Goal: Task Accomplishment & Management: Manage account settings

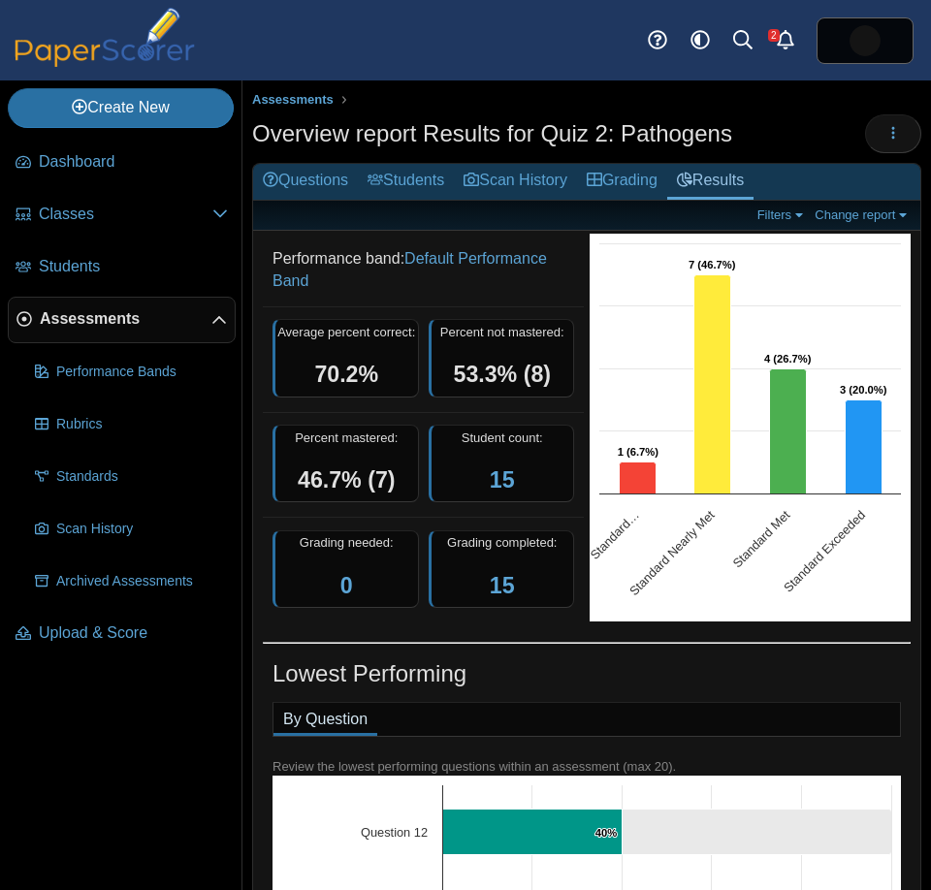
click at [114, 320] on span "Assessments" at bounding box center [126, 318] width 172 height 21
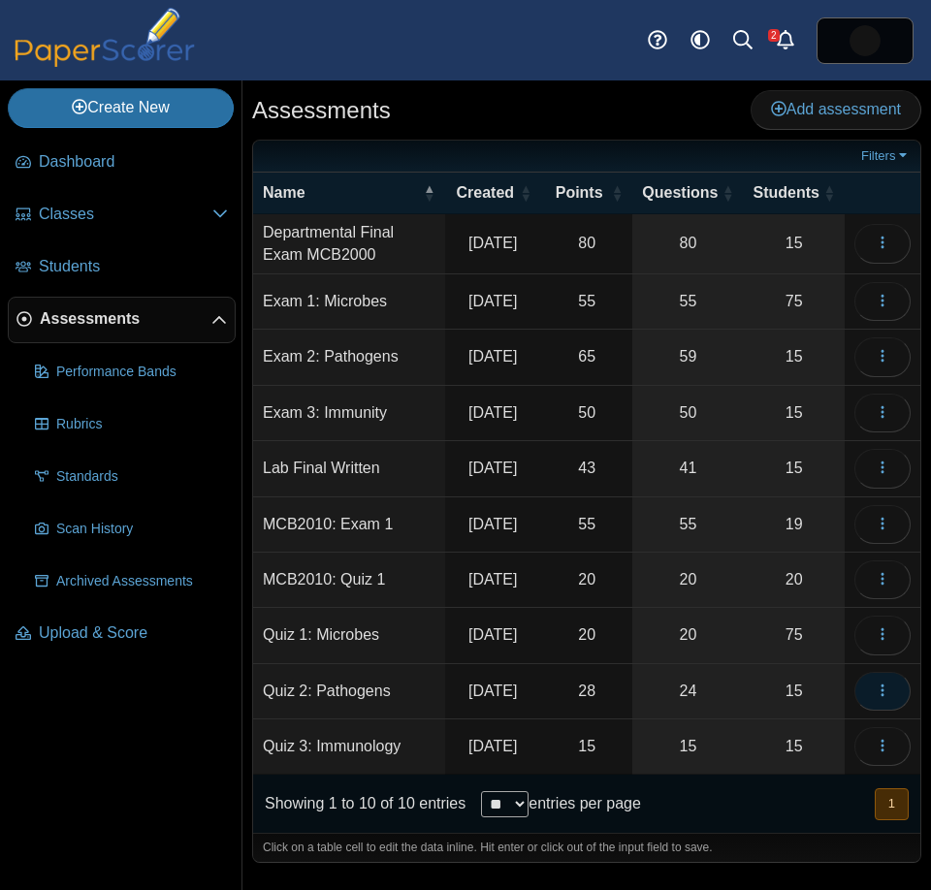
click at [888, 698] on icon "button" at bounding box center [883, 691] width 16 height 16
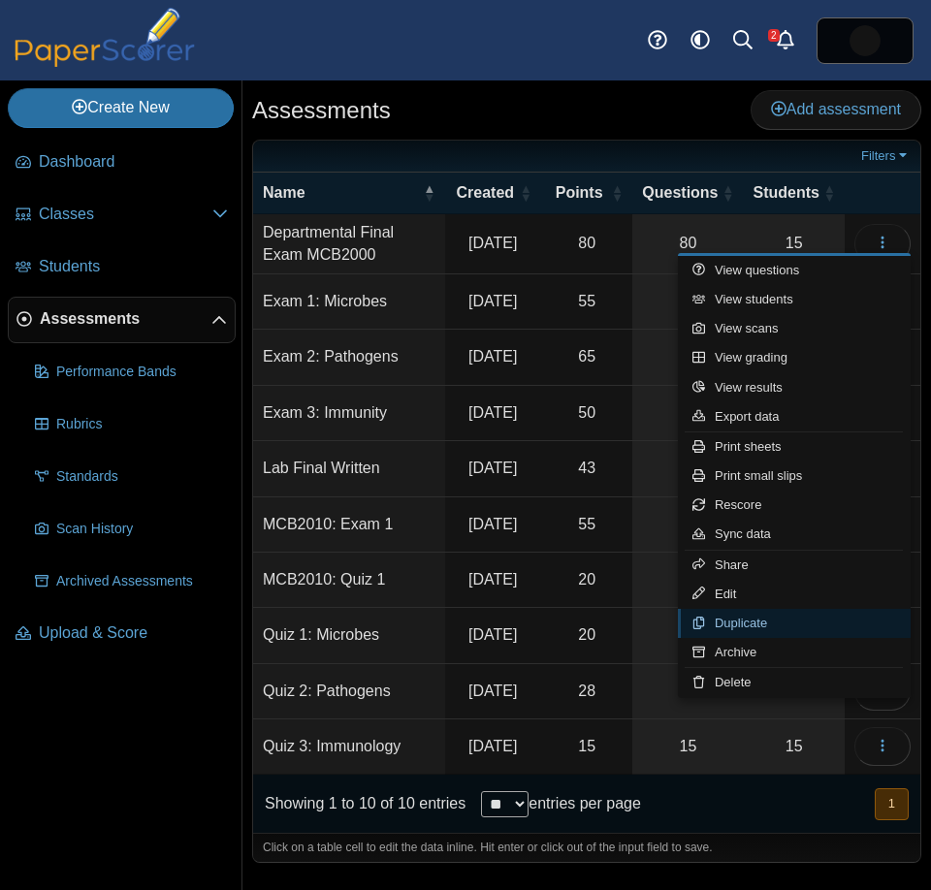
click at [821, 630] on link "Duplicate" at bounding box center [794, 623] width 233 height 29
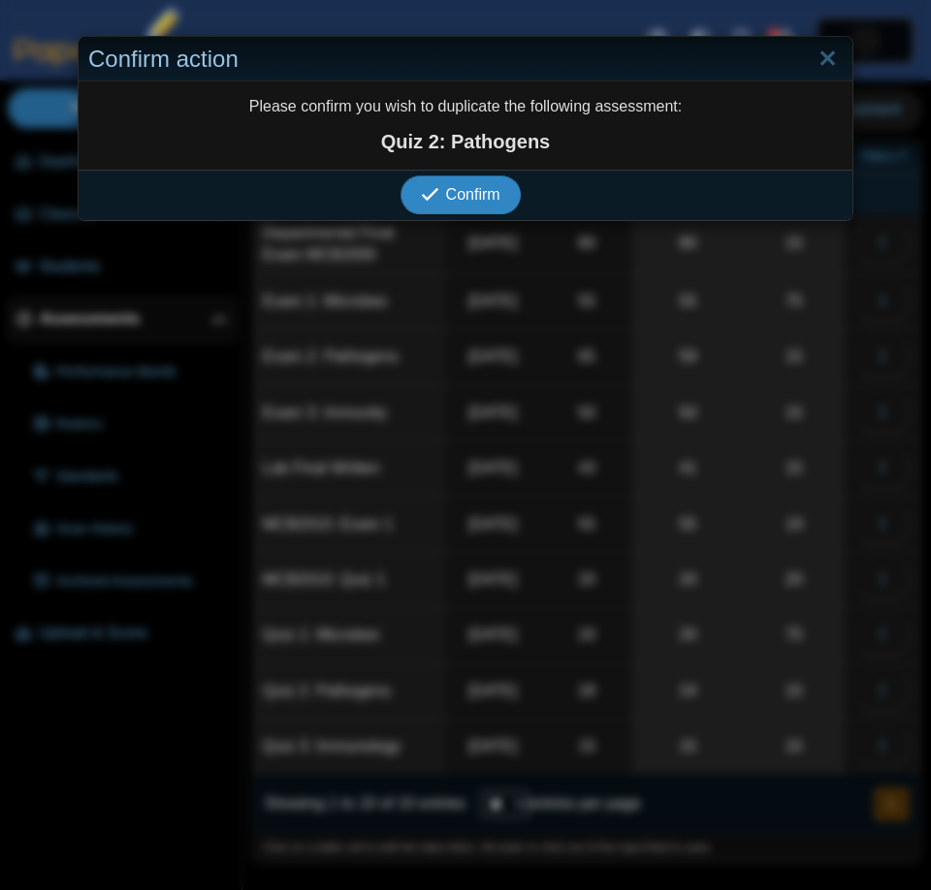
click at [474, 200] on span "Confirm" at bounding box center [473, 194] width 54 height 16
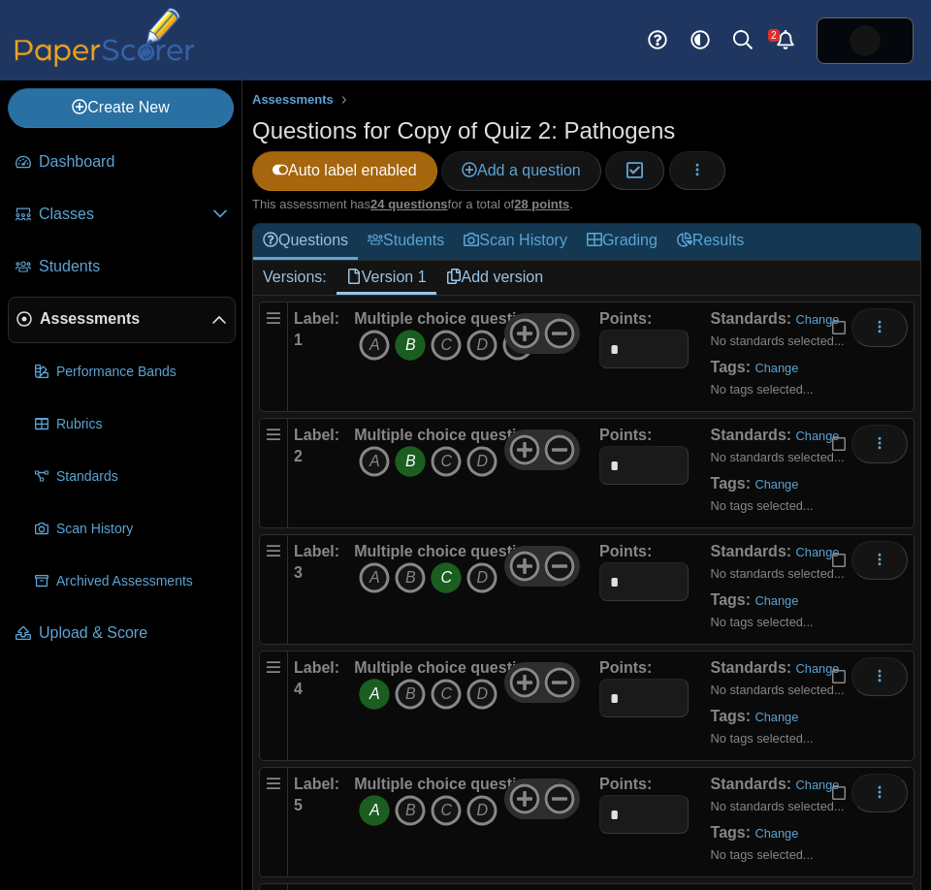
click at [628, 119] on h1 "Questions for Copy of Quiz 2: Pathogens" at bounding box center [463, 130] width 423 height 33
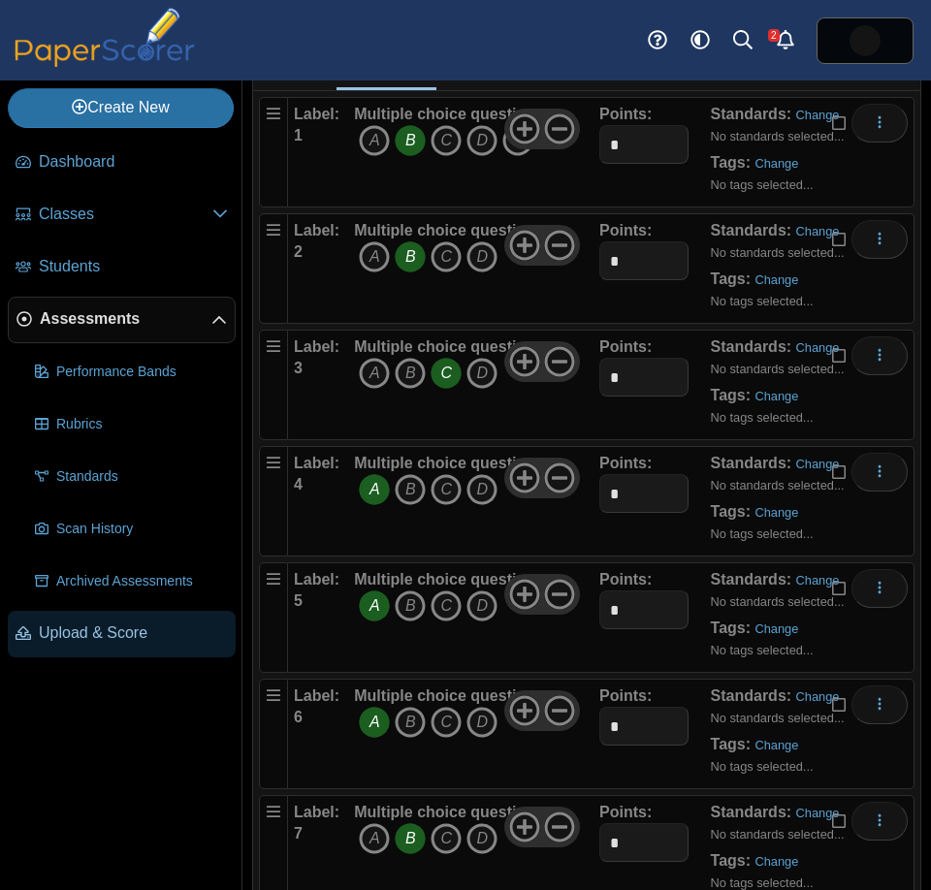
scroll to position [204, 0]
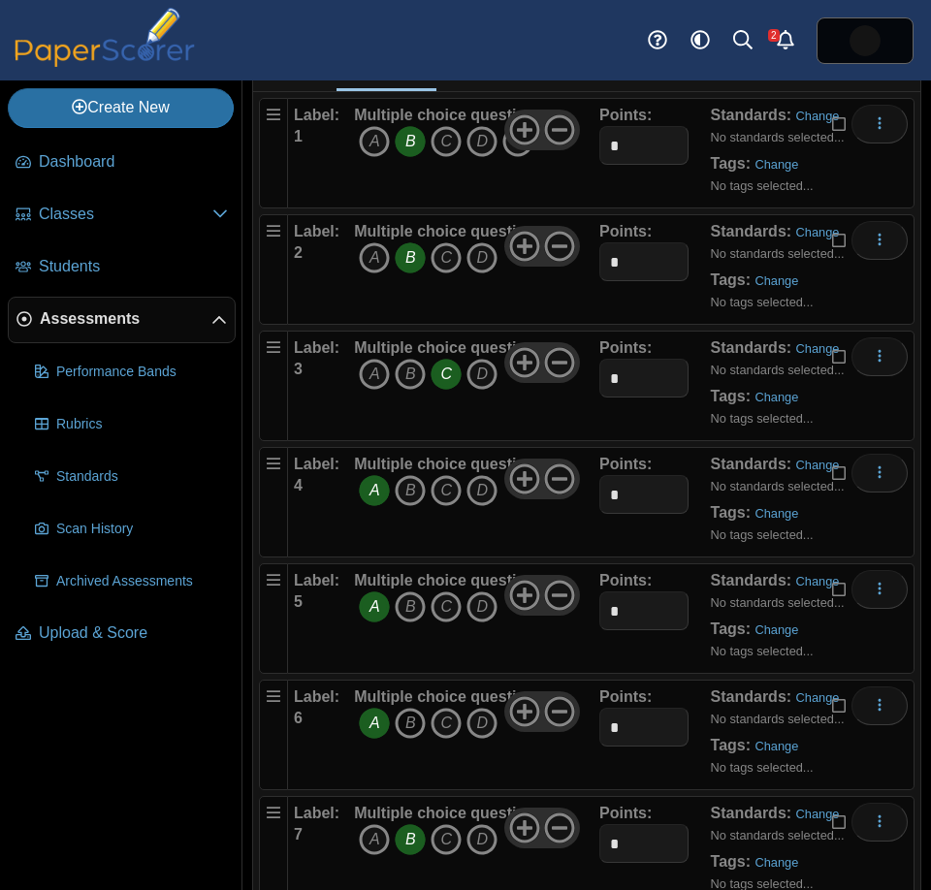
click at [406, 725] on icon "B" at bounding box center [410, 723] width 31 height 31
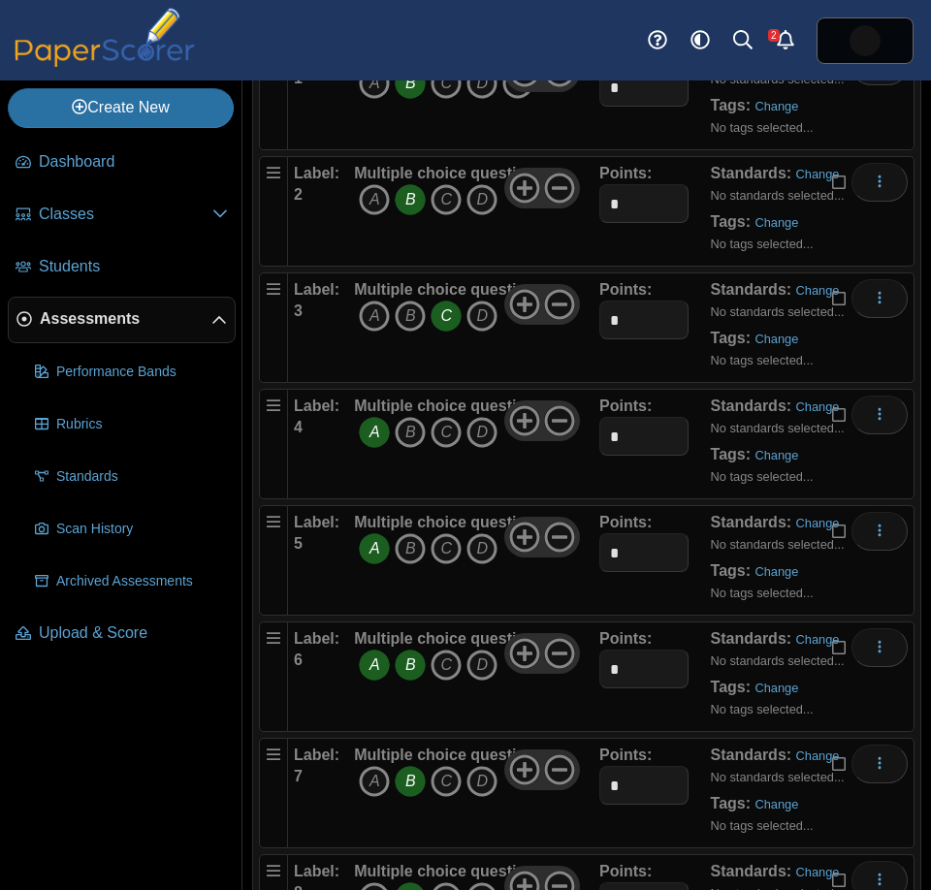
scroll to position [303, 0]
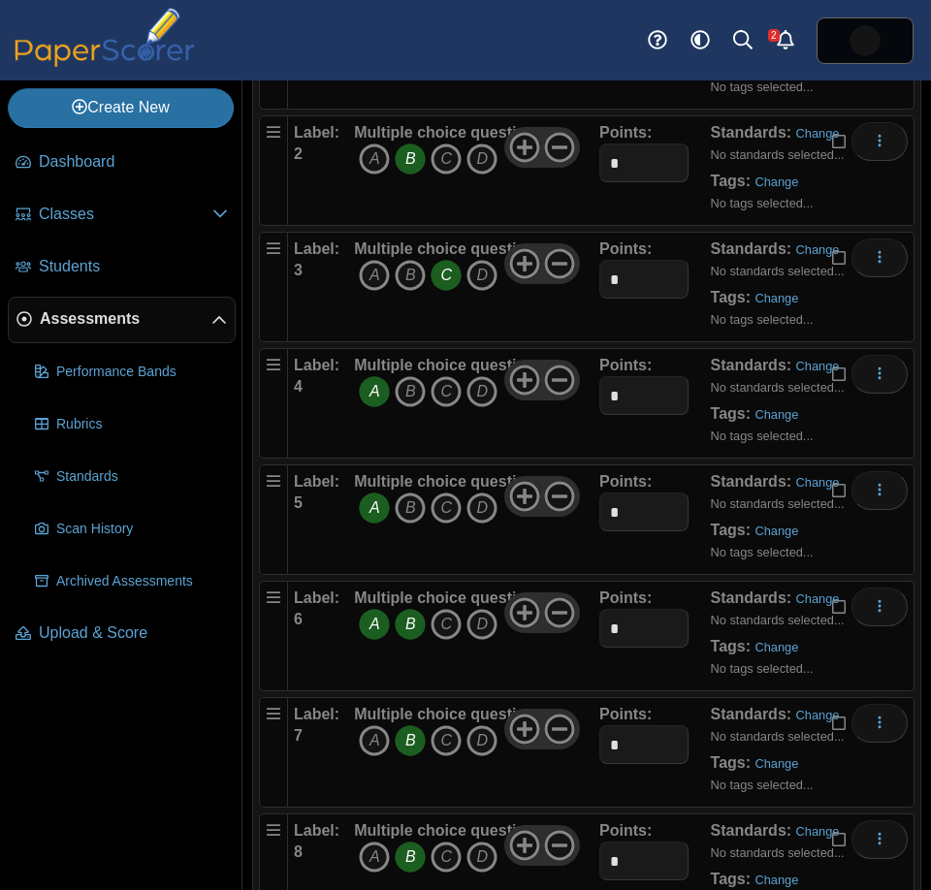
click at [377, 633] on icon "A" at bounding box center [374, 624] width 31 height 31
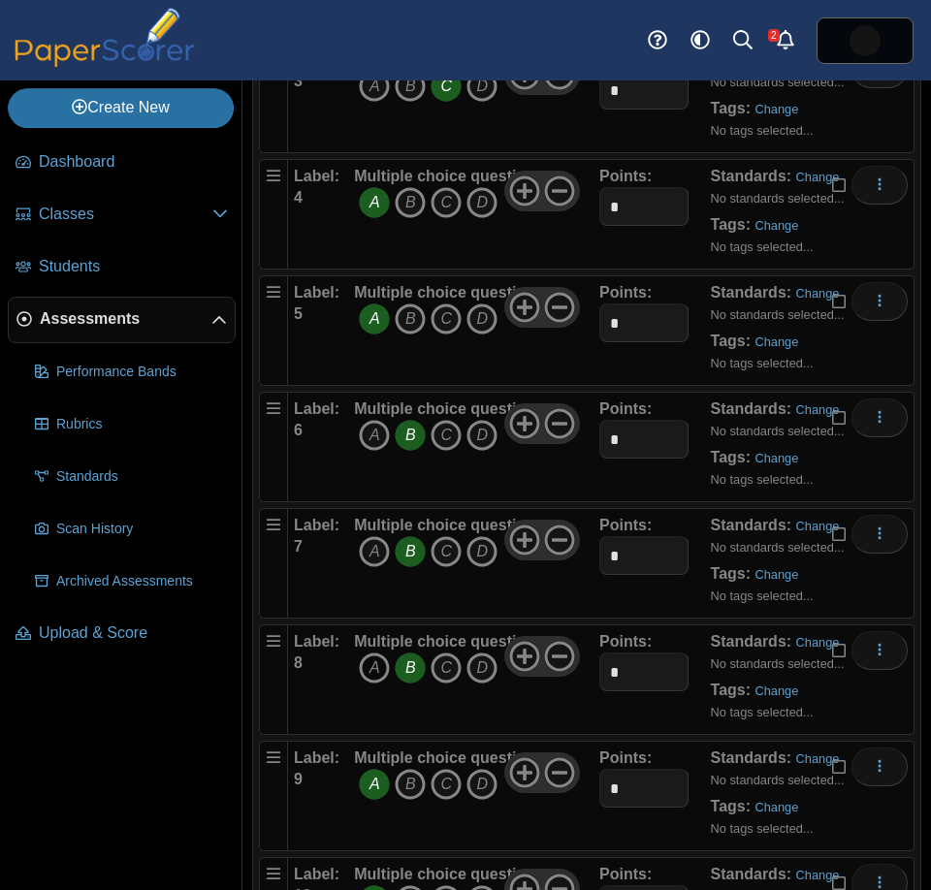
scroll to position [489, 0]
click at [382, 666] on icon "A" at bounding box center [374, 668] width 31 height 31
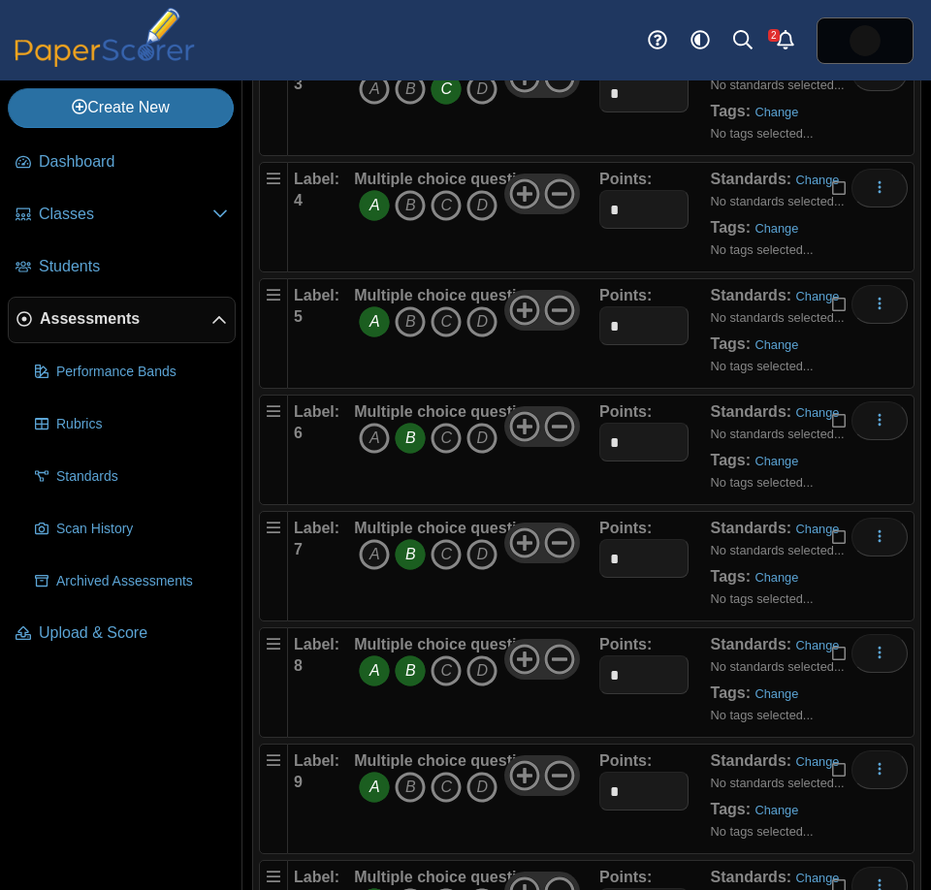
click at [405, 673] on icon "B" at bounding box center [410, 671] width 31 height 31
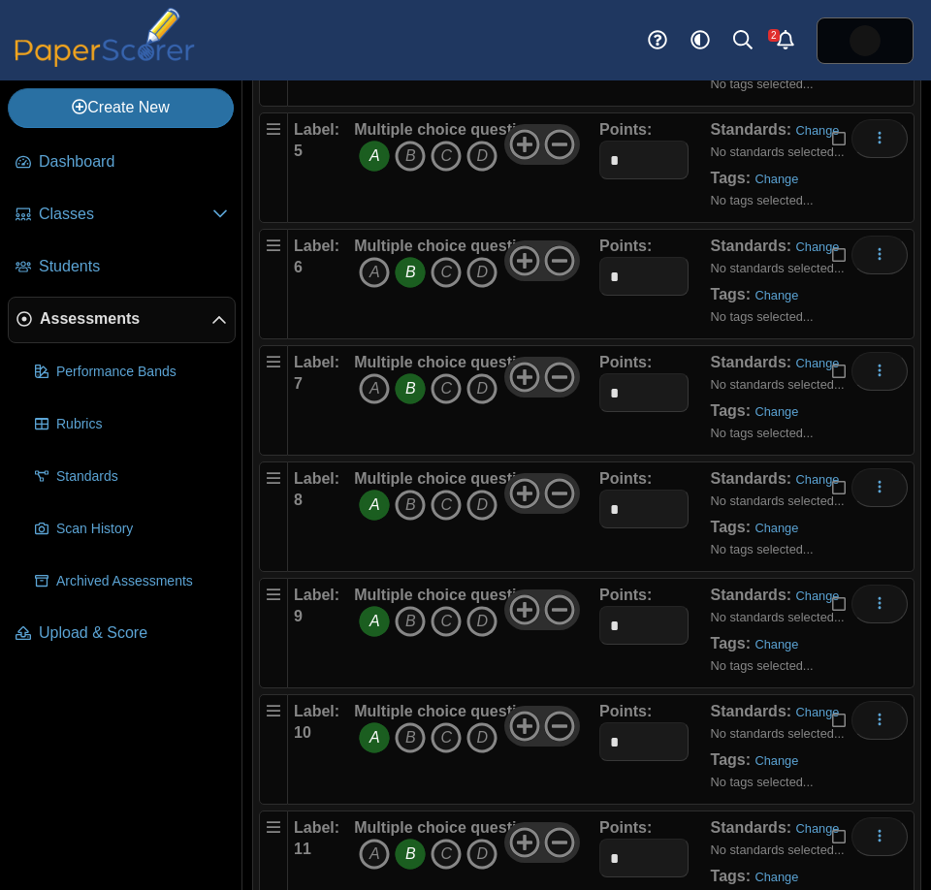
scroll to position [660, 0]
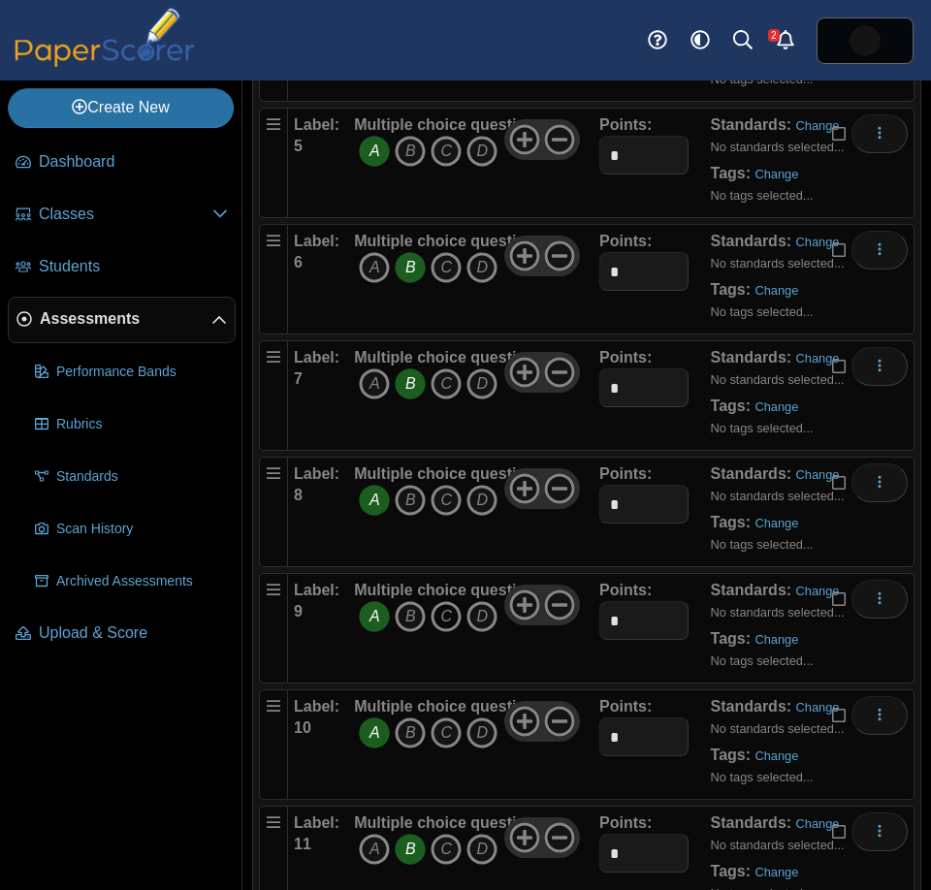
click at [443, 619] on icon "C" at bounding box center [446, 616] width 31 height 31
click at [366, 615] on icon "A" at bounding box center [374, 616] width 31 height 31
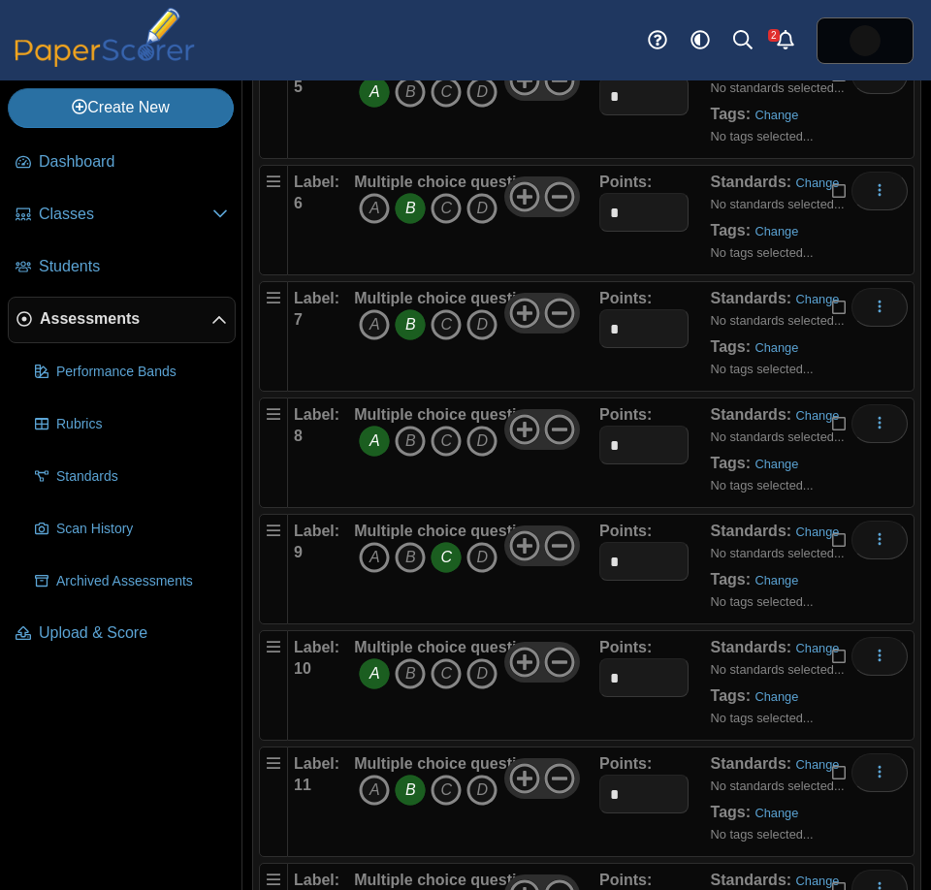
scroll to position [725, 0]
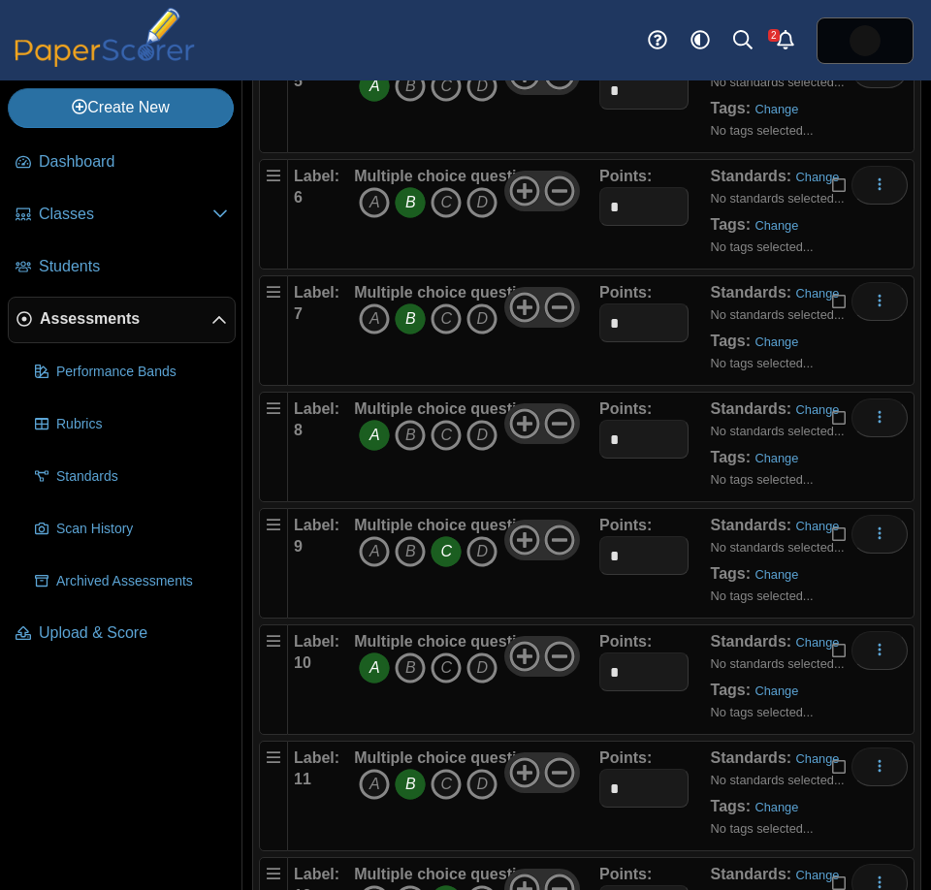
click at [446, 670] on icon "C" at bounding box center [446, 668] width 31 height 31
click at [371, 669] on icon "A" at bounding box center [374, 668] width 31 height 31
click at [450, 785] on icon "C" at bounding box center [446, 784] width 31 height 31
click at [420, 784] on icon "B" at bounding box center [410, 784] width 31 height 31
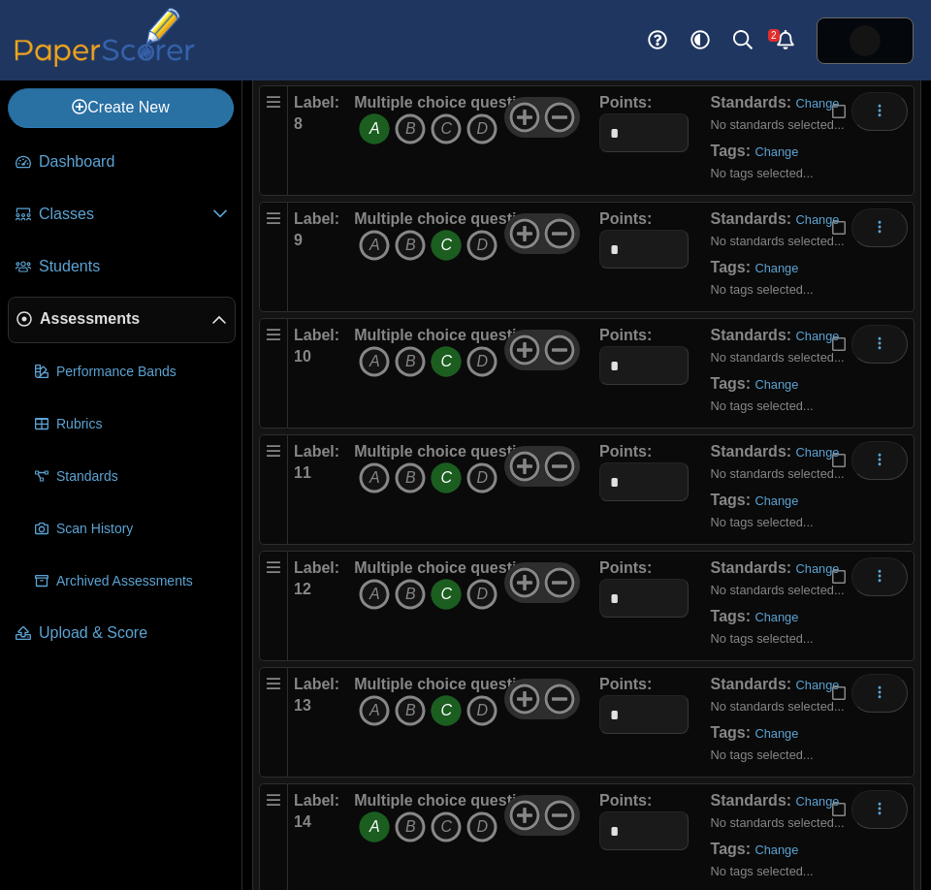
scroll to position [1030, 0]
click at [458, 714] on icon "C" at bounding box center [446, 711] width 31 height 31
click at [409, 592] on icon "B" at bounding box center [410, 595] width 31 height 31
click at [362, 593] on icon "A" at bounding box center [374, 595] width 31 height 31
drag, startPoint x: 412, startPoint y: 592, endPoint x: 453, endPoint y: 597, distance: 41.2
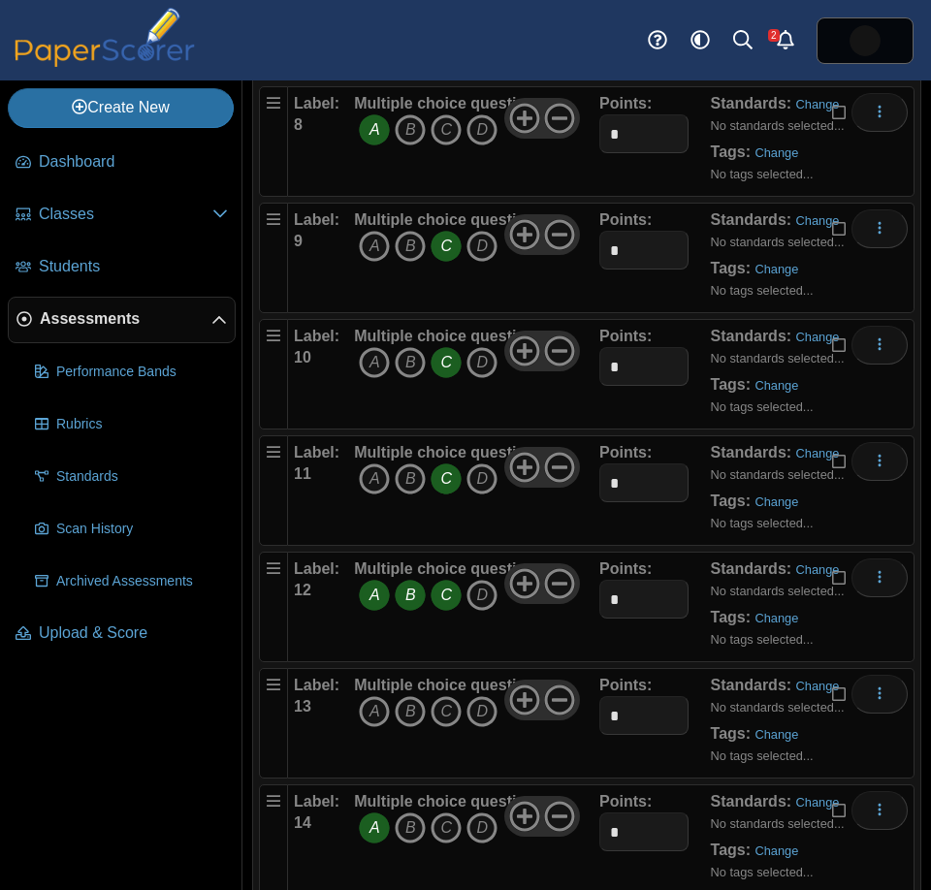
click at [422, 592] on icon "B" at bounding box center [410, 595] width 31 height 31
click at [453, 597] on icon "C" at bounding box center [446, 595] width 31 height 31
click at [379, 716] on icon "A" at bounding box center [374, 711] width 31 height 31
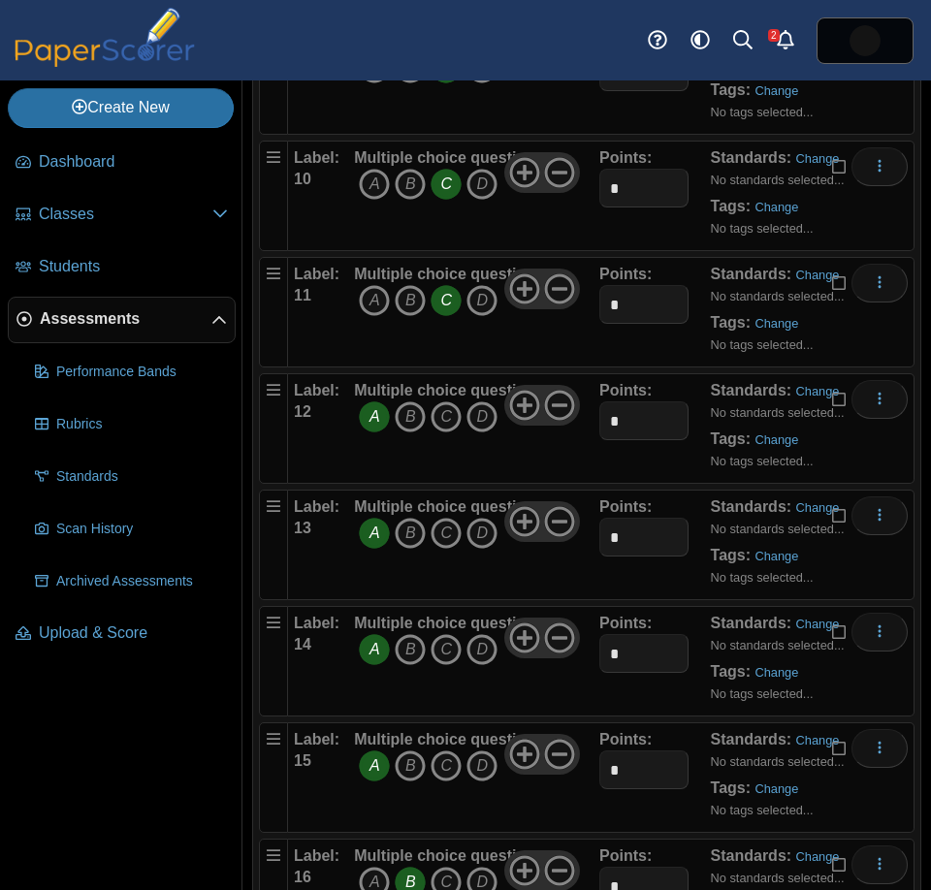
scroll to position [1208, 0]
click at [375, 658] on icon "A" at bounding box center [374, 650] width 31 height 31
click at [414, 654] on icon "B" at bounding box center [410, 650] width 31 height 31
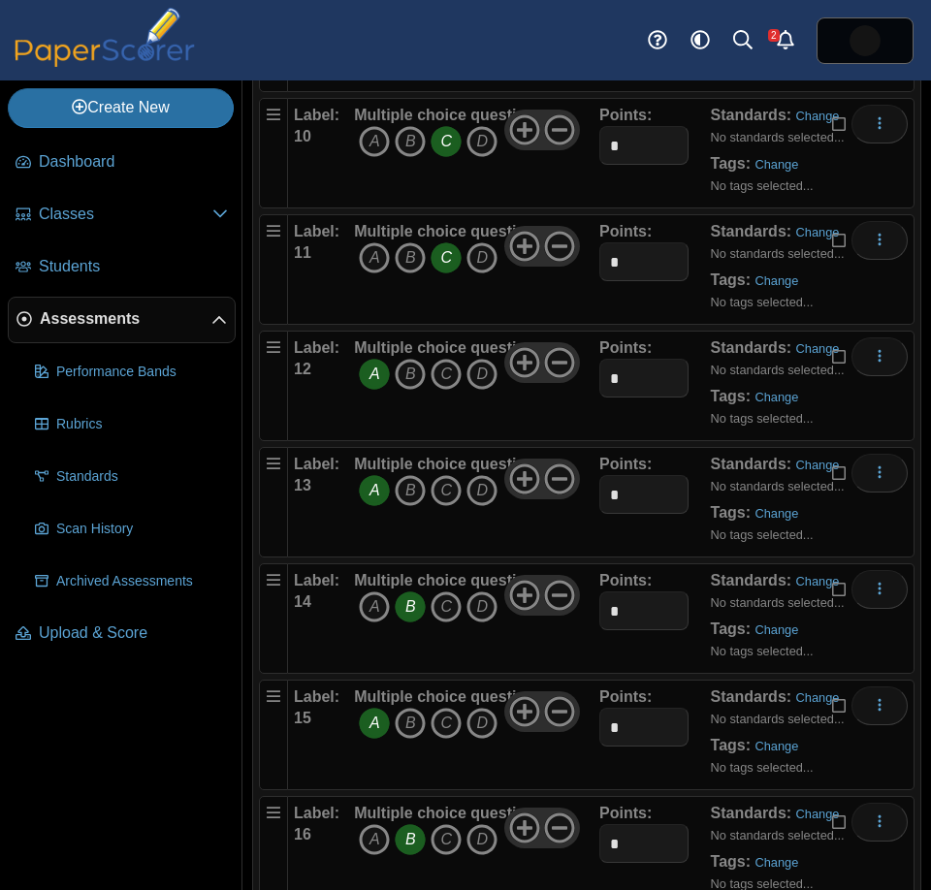
scroll to position [1255, 0]
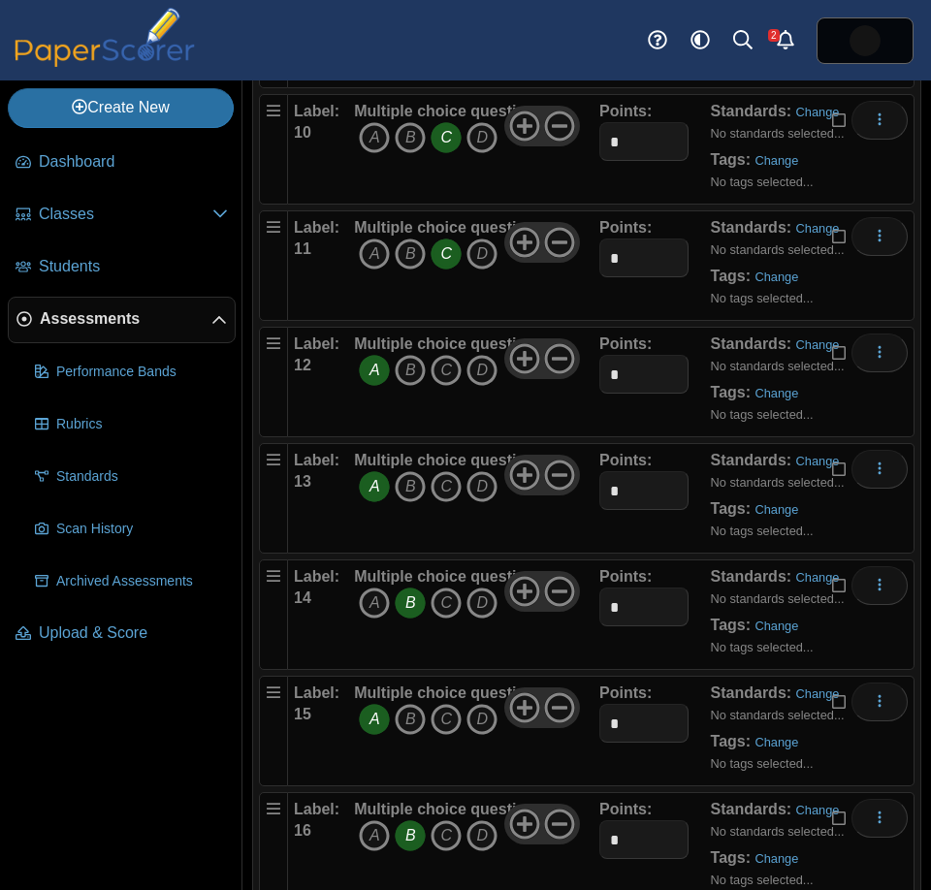
click at [376, 722] on icon "A" at bounding box center [374, 719] width 31 height 31
click at [490, 722] on icon "D" at bounding box center [482, 719] width 31 height 31
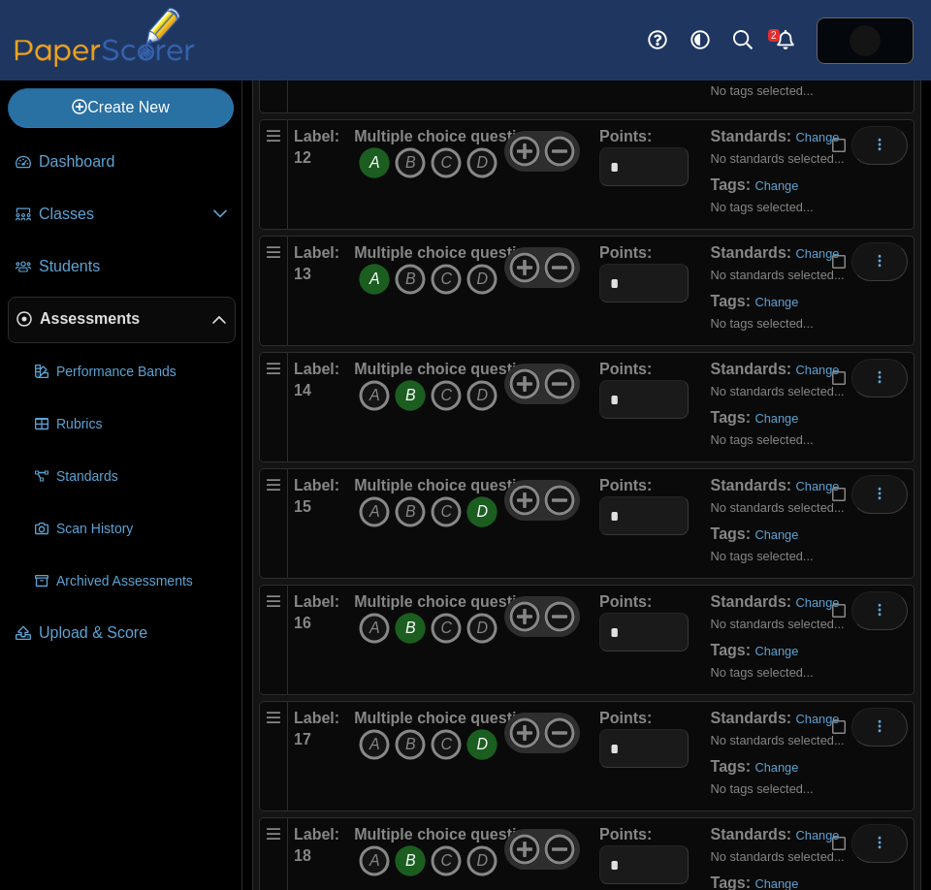
scroll to position [1465, 0]
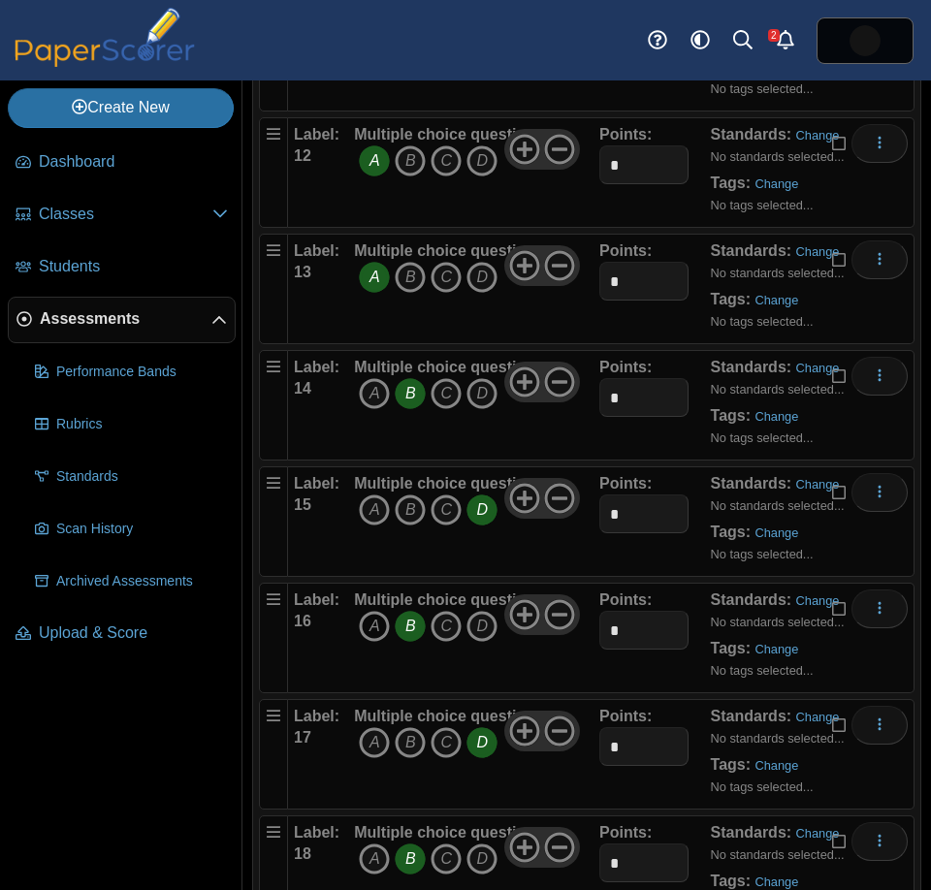
click at [363, 630] on icon "A" at bounding box center [374, 626] width 31 height 31
click at [410, 629] on icon "B" at bounding box center [410, 626] width 31 height 31
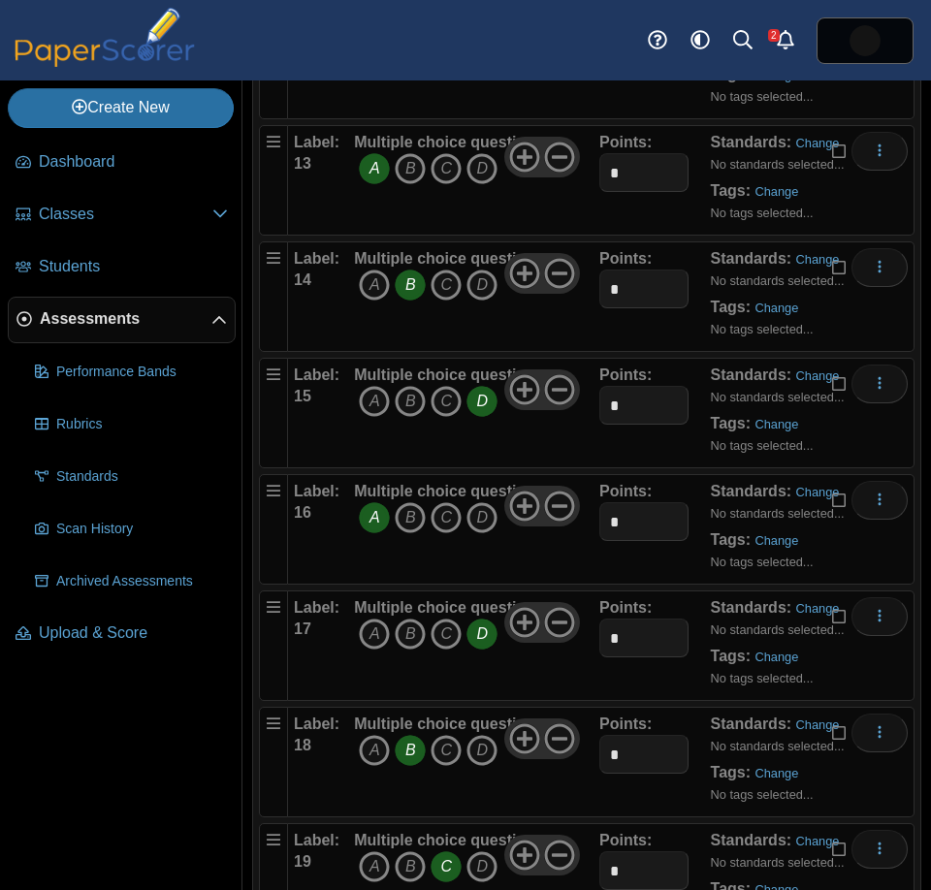
scroll to position [1574, 0]
click at [443, 640] on icon "C" at bounding box center [446, 633] width 31 height 31
click at [489, 635] on icon "D" at bounding box center [482, 633] width 31 height 31
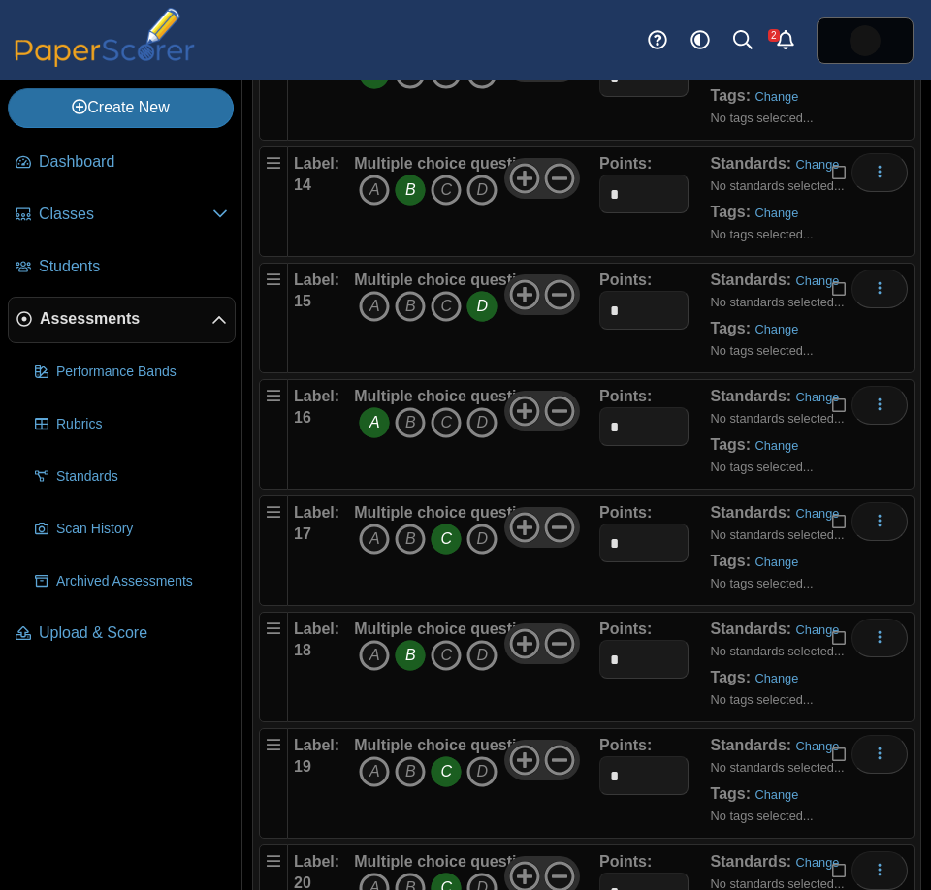
scroll to position [1671, 0]
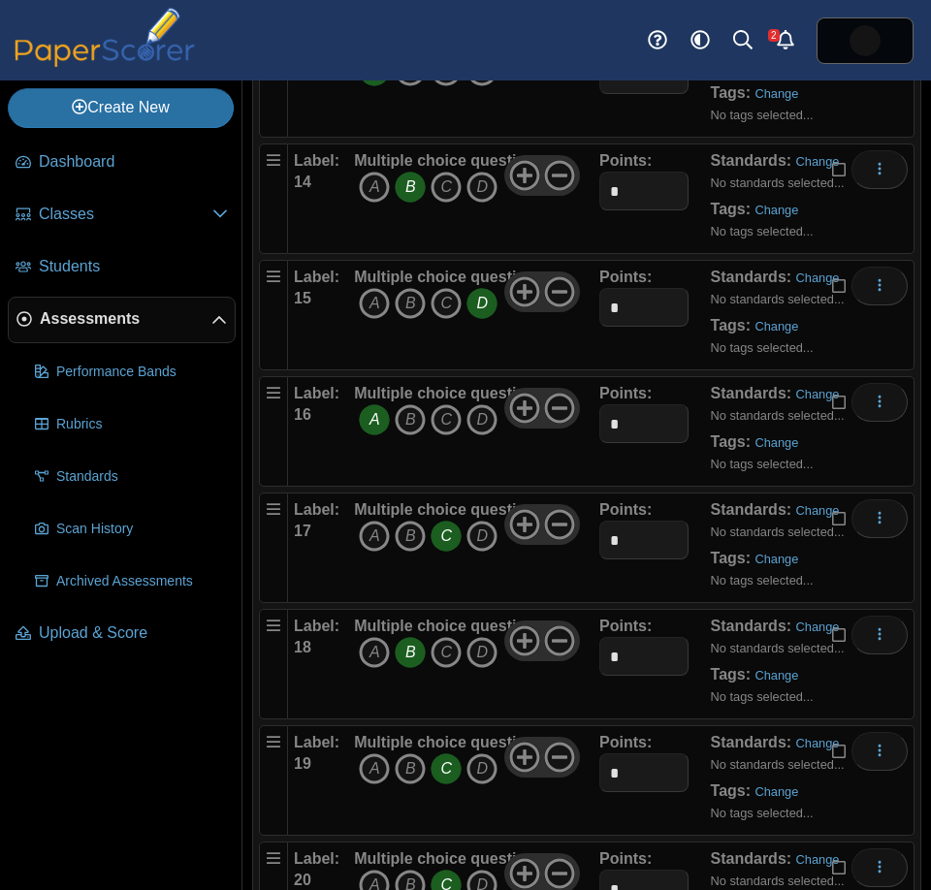
click at [406, 662] on icon "B" at bounding box center [410, 652] width 31 height 31
click at [413, 658] on icon "B" at bounding box center [410, 652] width 31 height 31
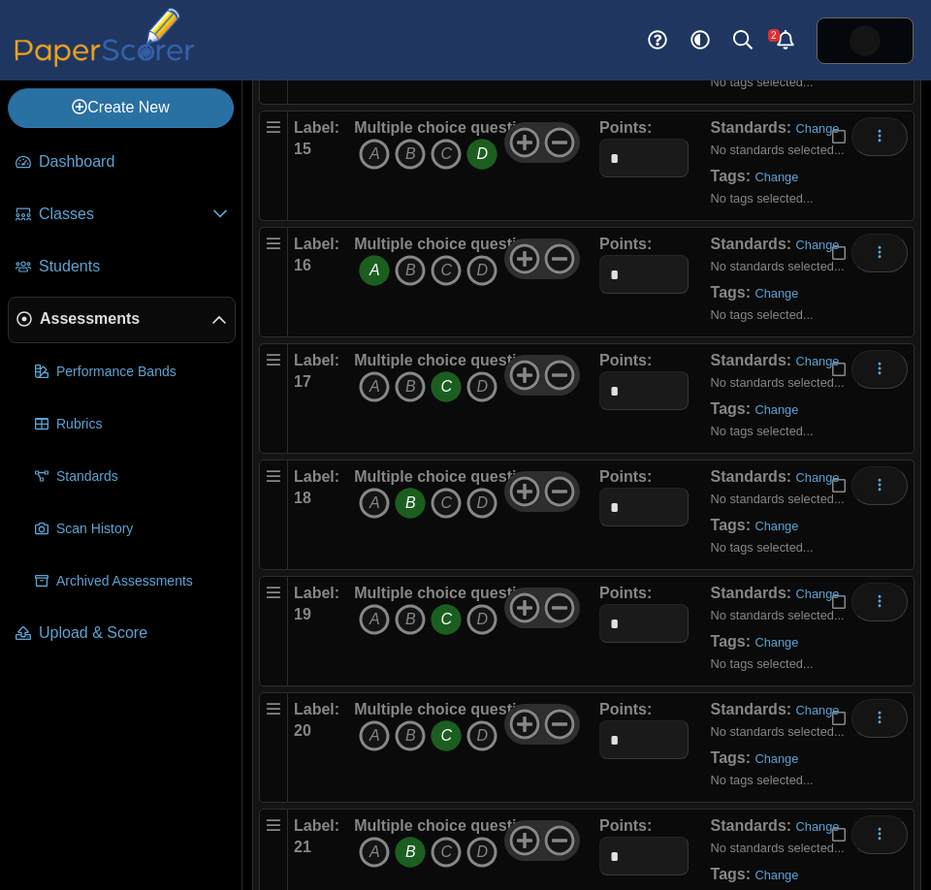
scroll to position [1830, 0]
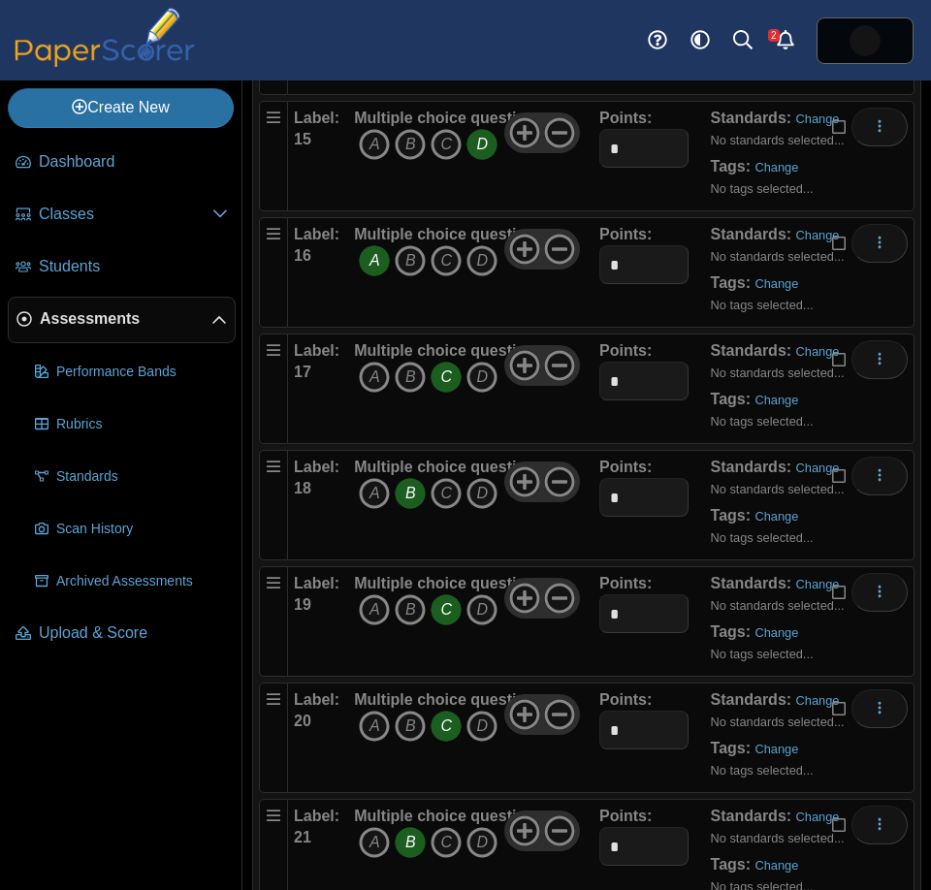
click at [447, 623] on icon "C" at bounding box center [446, 610] width 31 height 31
click at [480, 617] on icon "D" at bounding box center [482, 610] width 31 height 31
click at [872, 705] on icon "More options" at bounding box center [880, 708] width 16 height 16
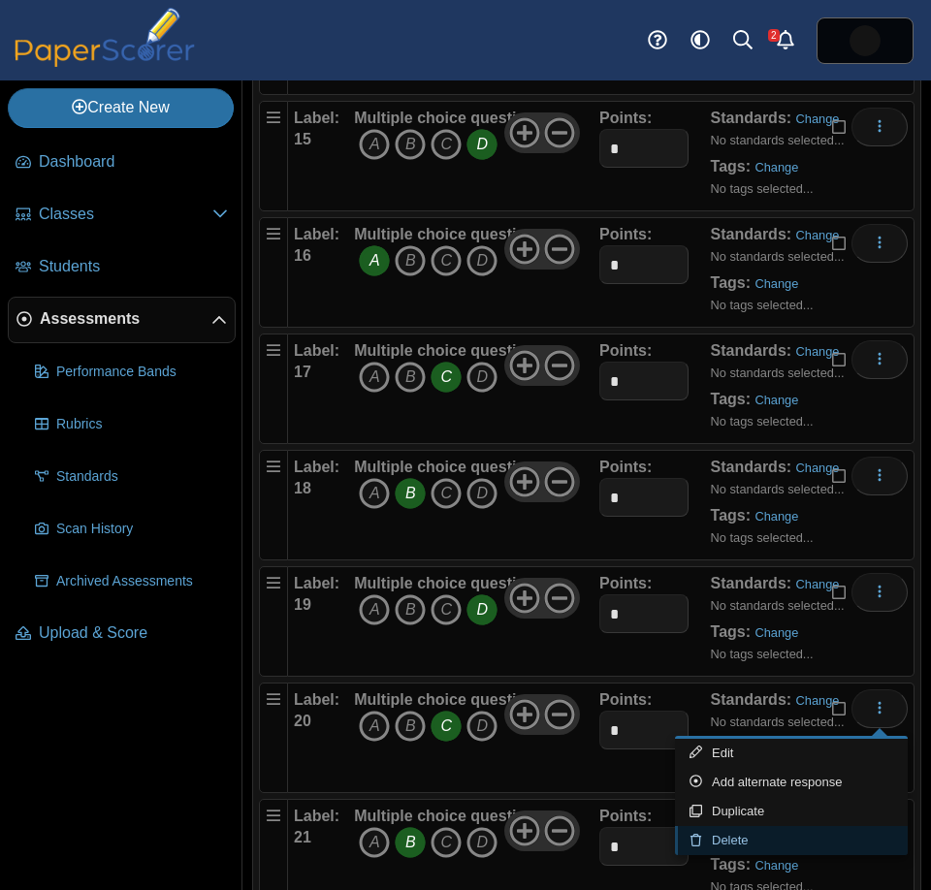
click at [811, 837] on link "Delete" at bounding box center [791, 840] width 233 height 29
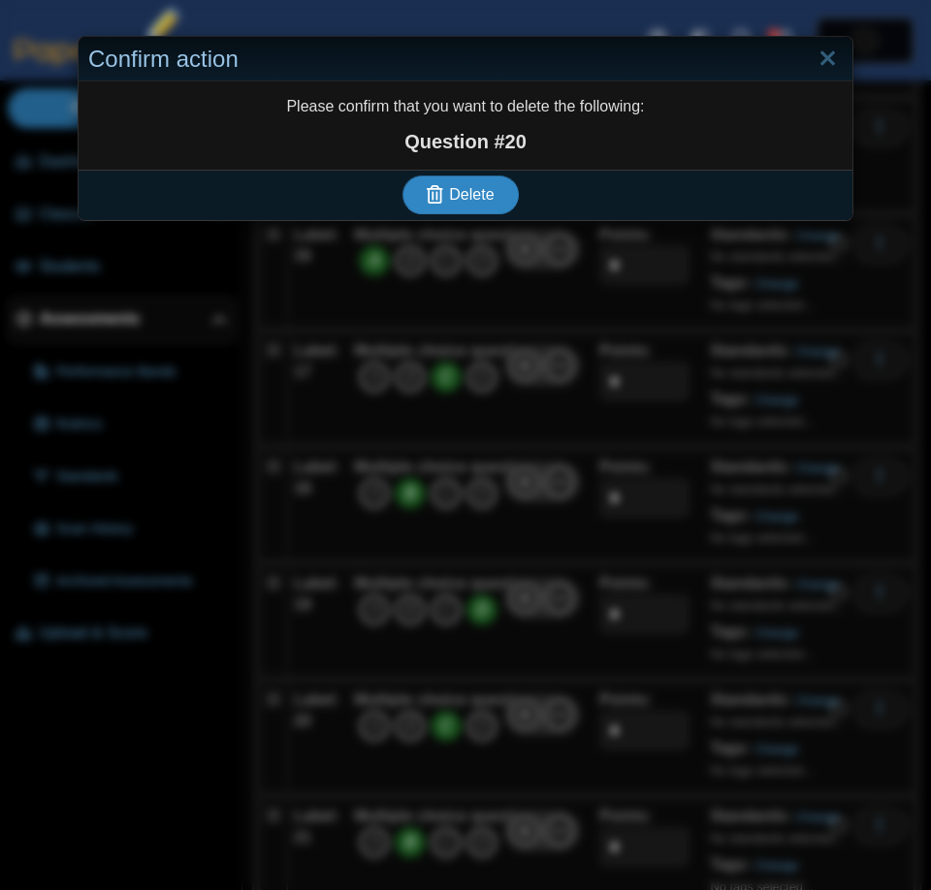
click at [465, 190] on span "Delete" at bounding box center [471, 194] width 45 height 16
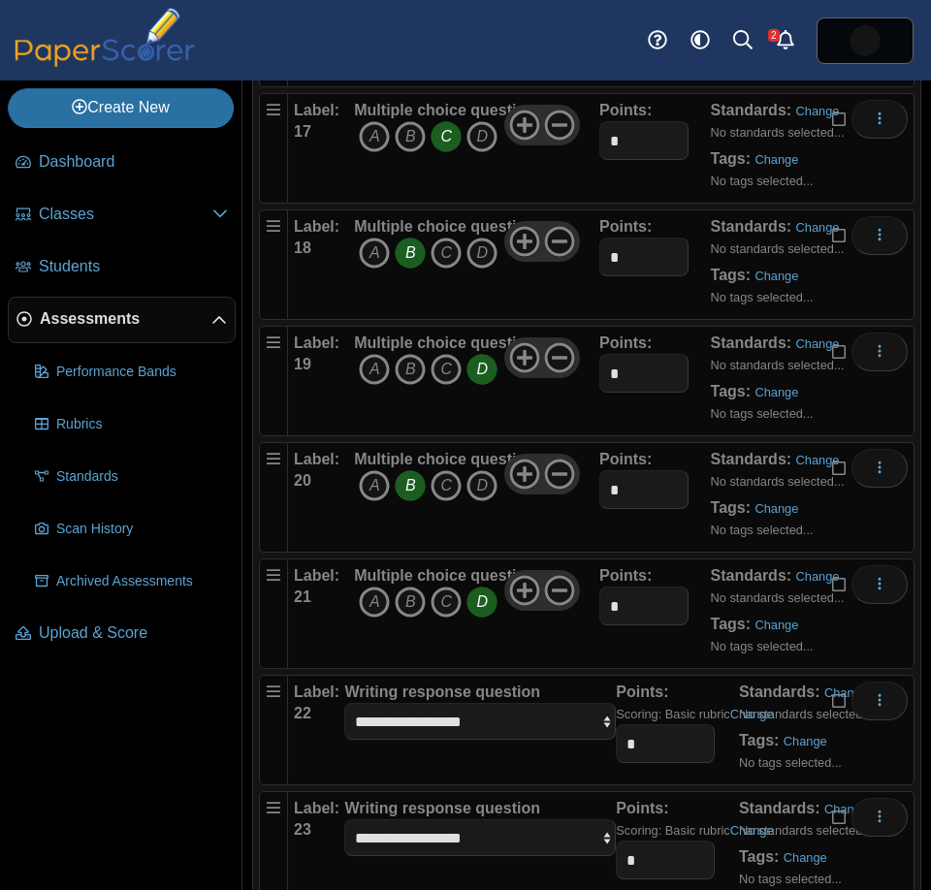
scroll to position [2127, 0]
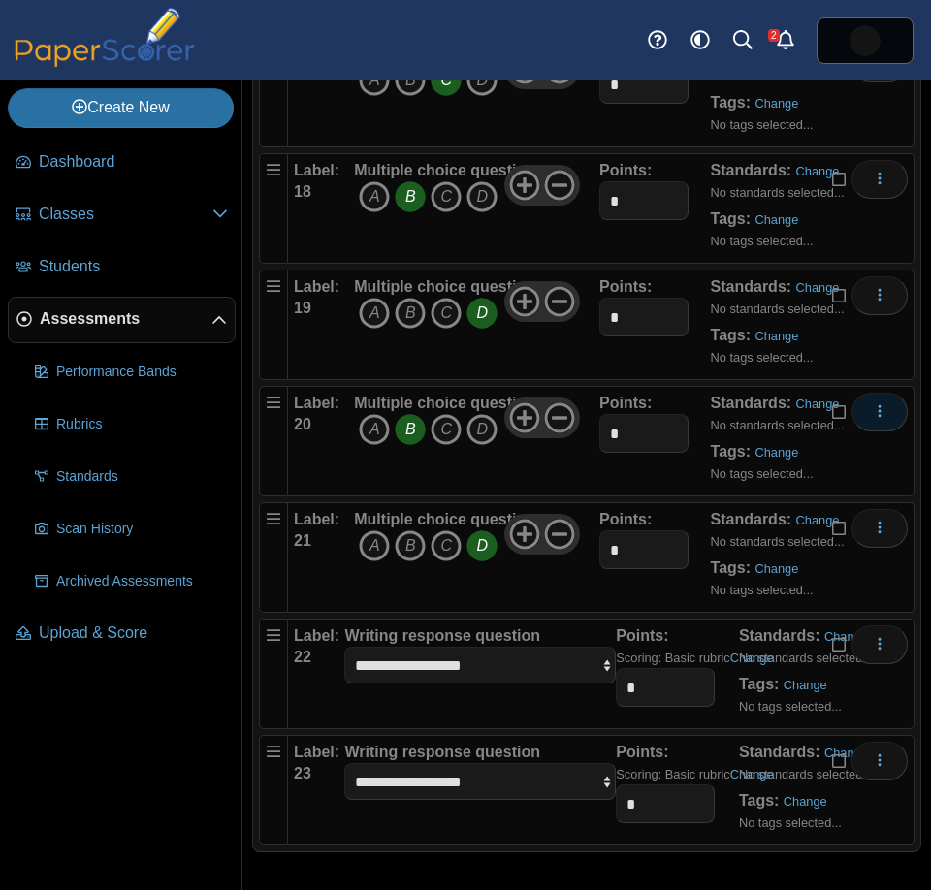
click at [875, 418] on icon "More options" at bounding box center [880, 411] width 16 height 16
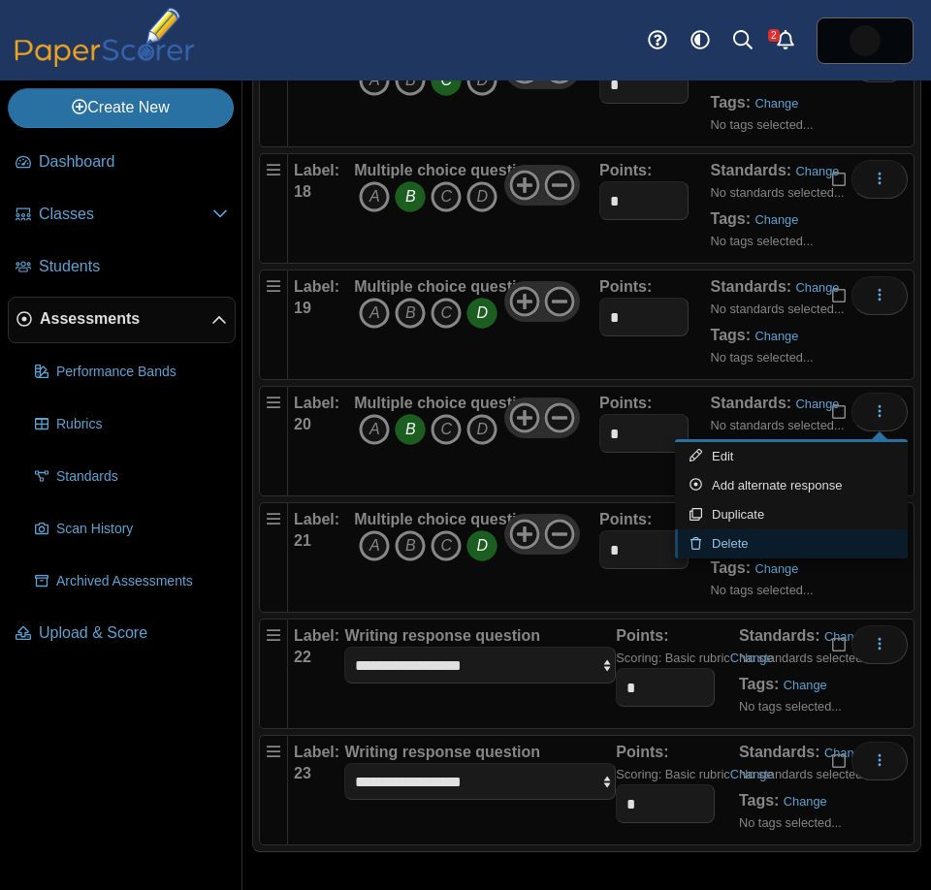
click at [805, 531] on link "Delete" at bounding box center [791, 544] width 233 height 29
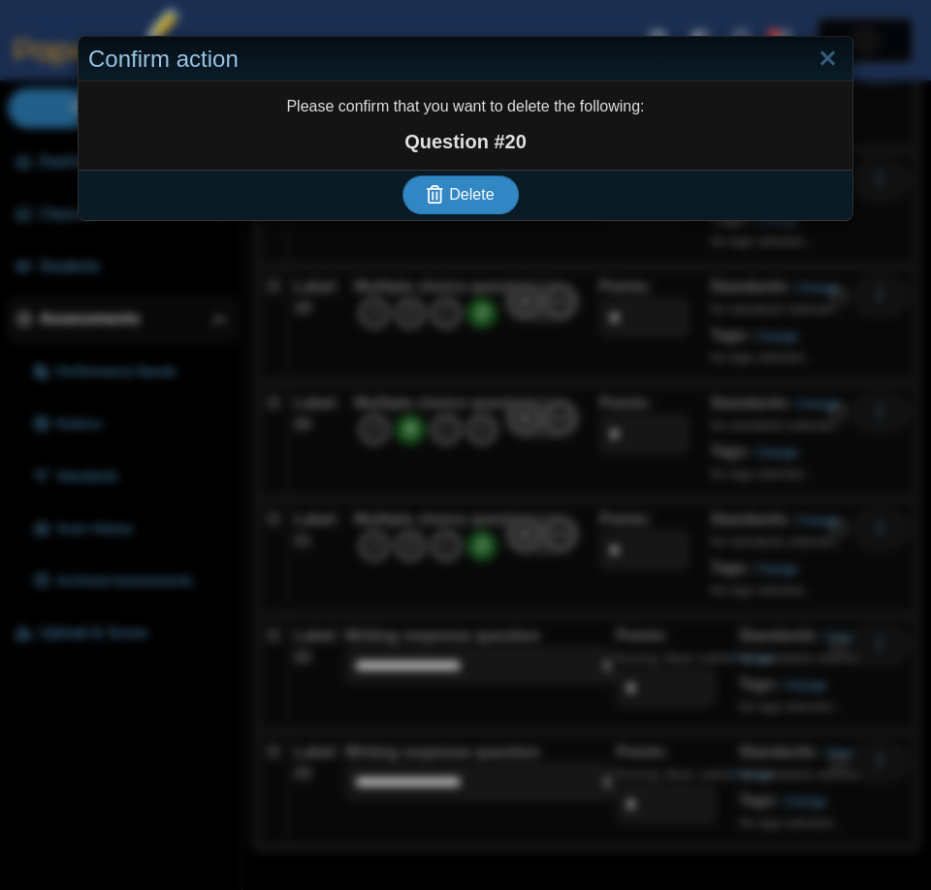
drag, startPoint x: 456, startPoint y: 196, endPoint x: 475, endPoint y: 204, distance: 20.9
click at [456, 195] on span "Delete" at bounding box center [471, 194] width 45 height 16
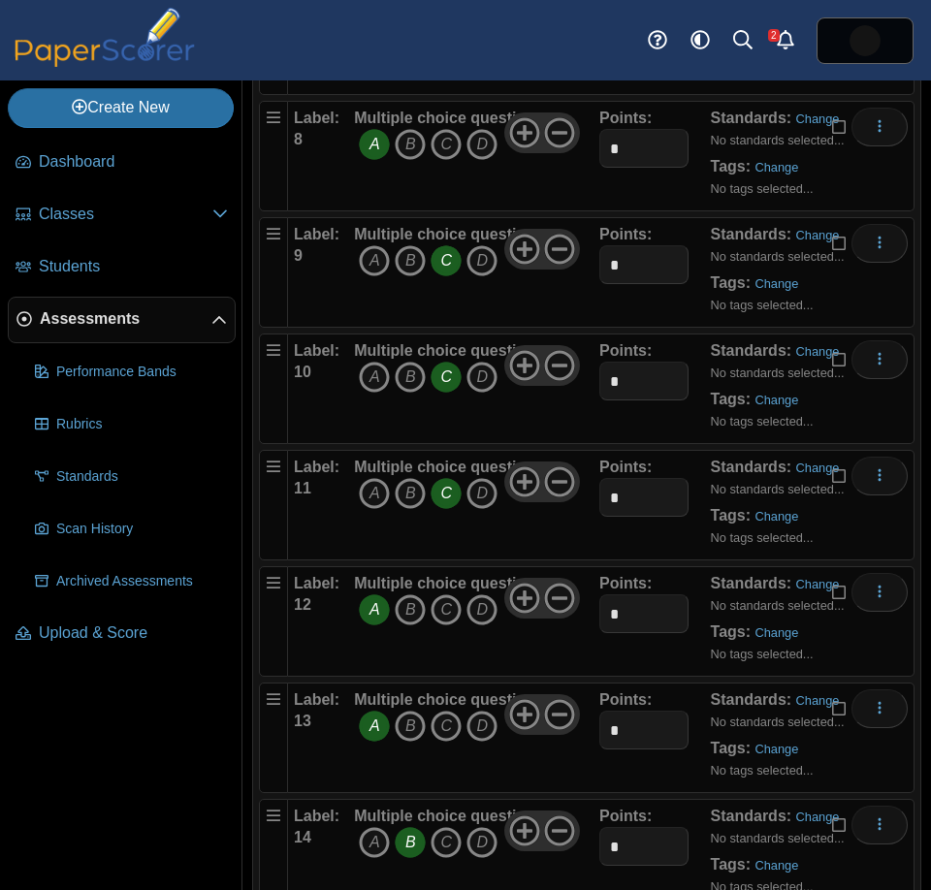
scroll to position [2011, 0]
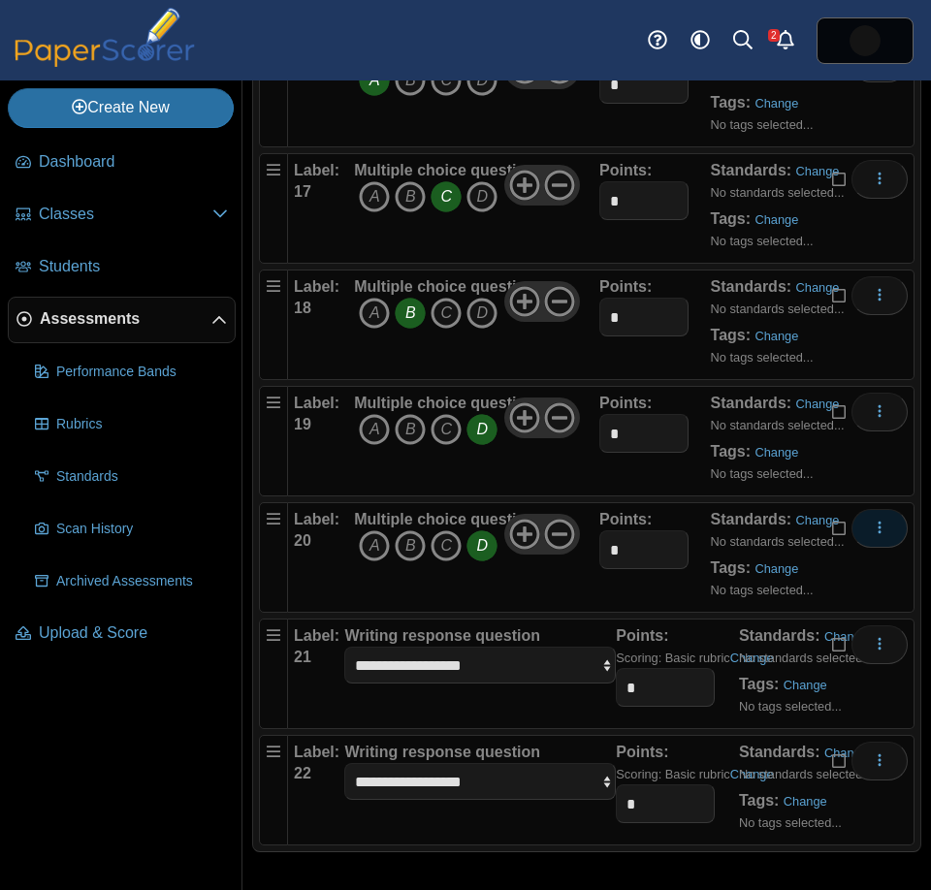
click at [878, 526] on icon "More options" at bounding box center [880, 528] width 16 height 16
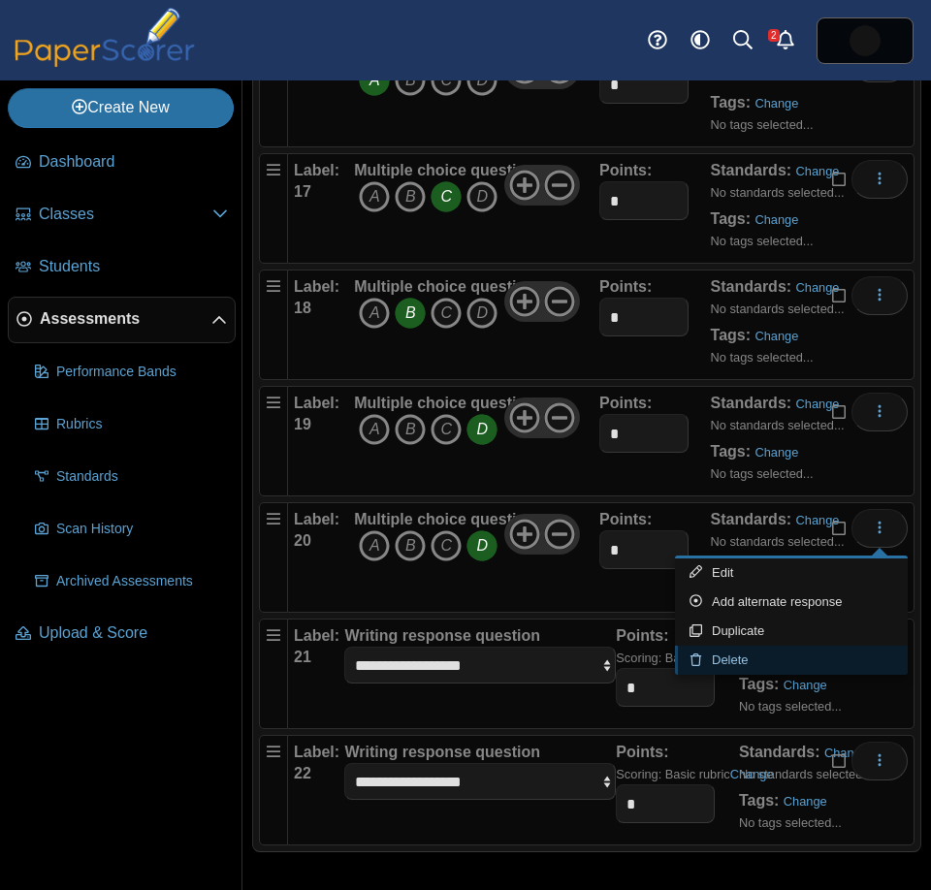
click at [799, 663] on link "Delete" at bounding box center [791, 660] width 233 height 29
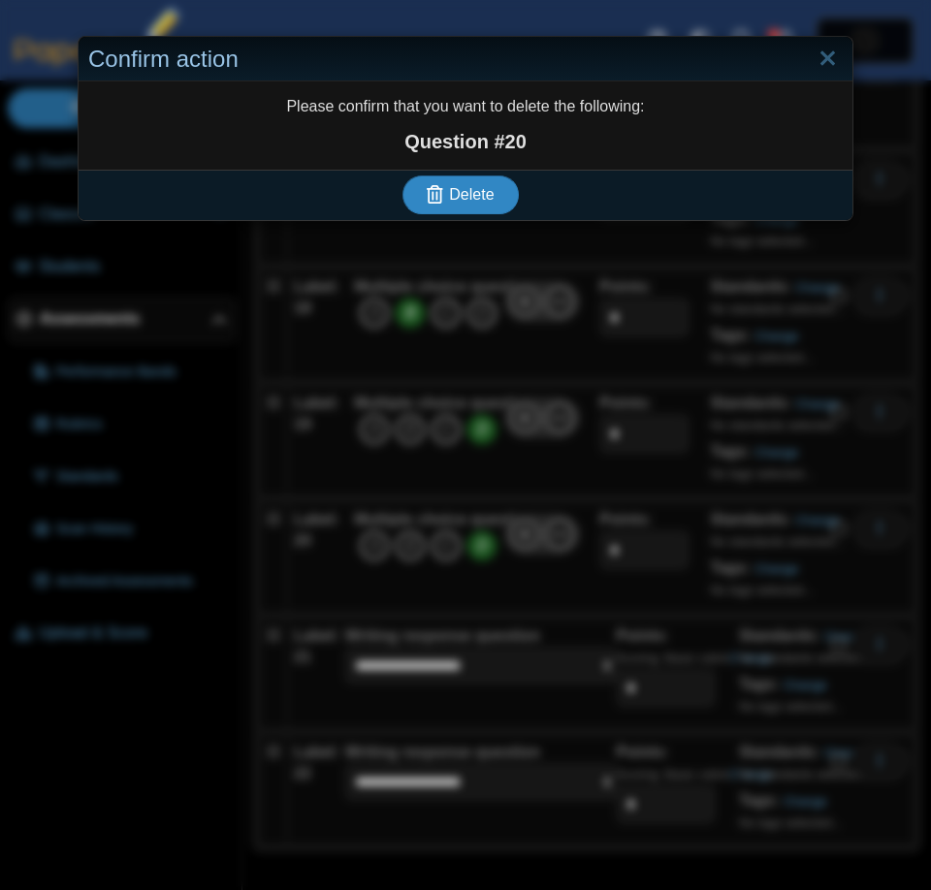
click at [483, 199] on span "Delete" at bounding box center [471, 194] width 45 height 16
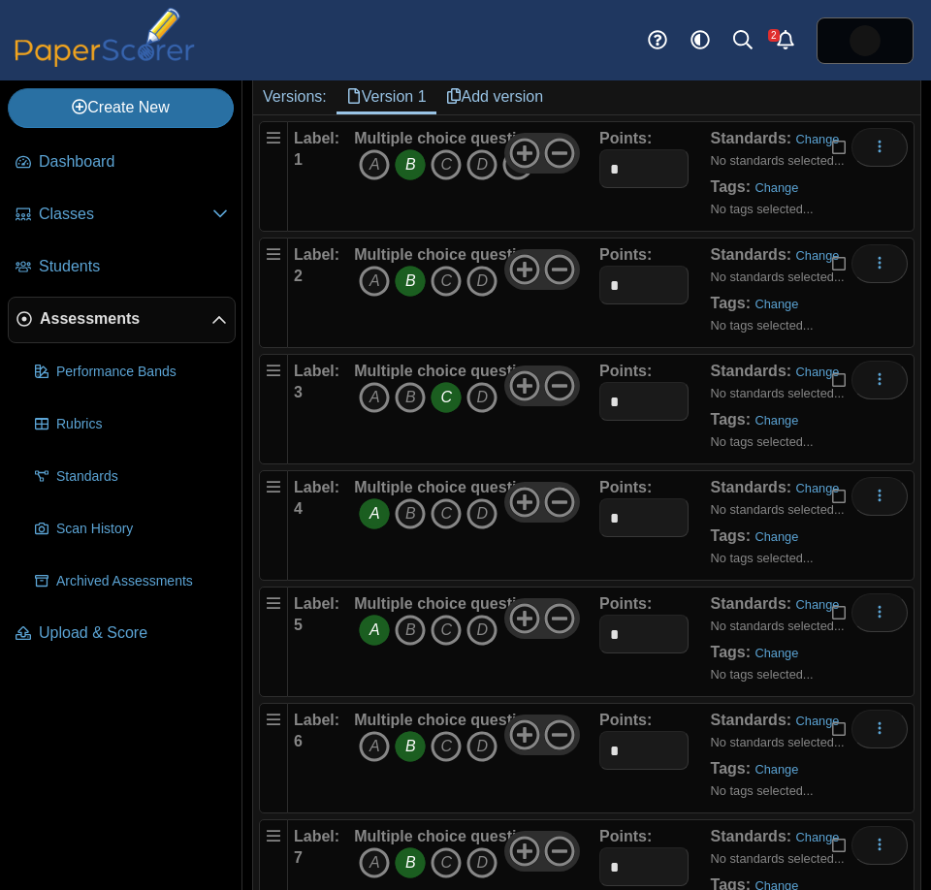
scroll to position [206, 0]
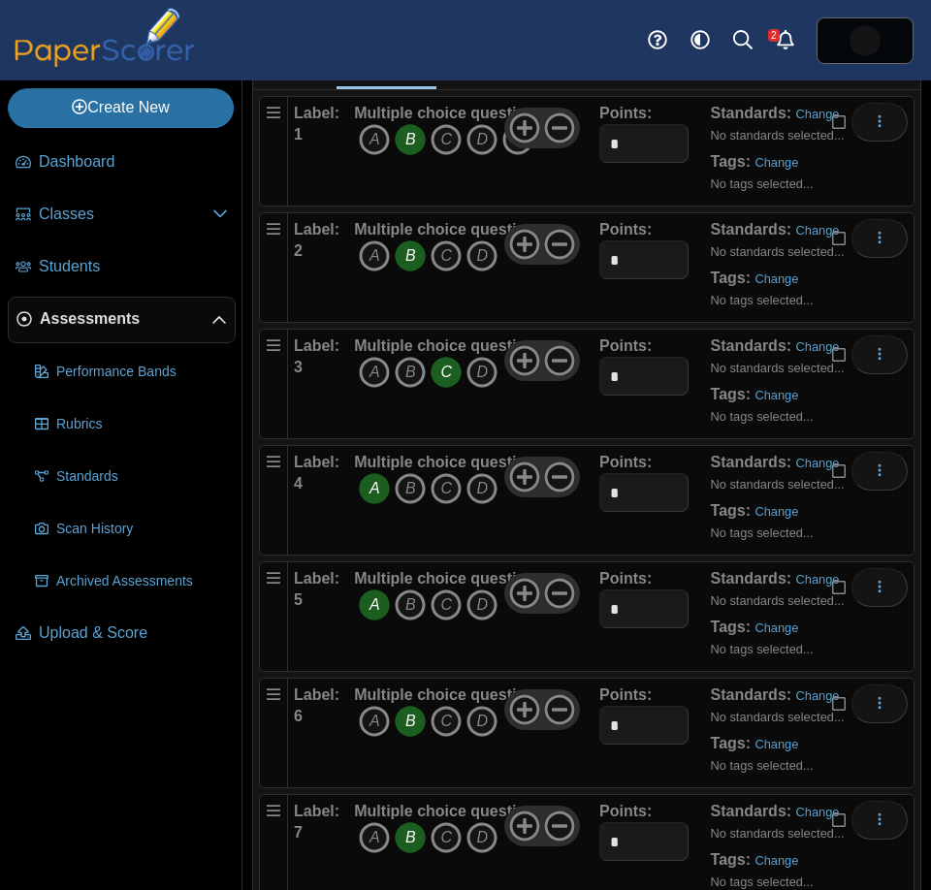
click at [410, 724] on icon "B" at bounding box center [410, 721] width 31 height 31
click at [377, 724] on icon "A" at bounding box center [374, 721] width 31 height 31
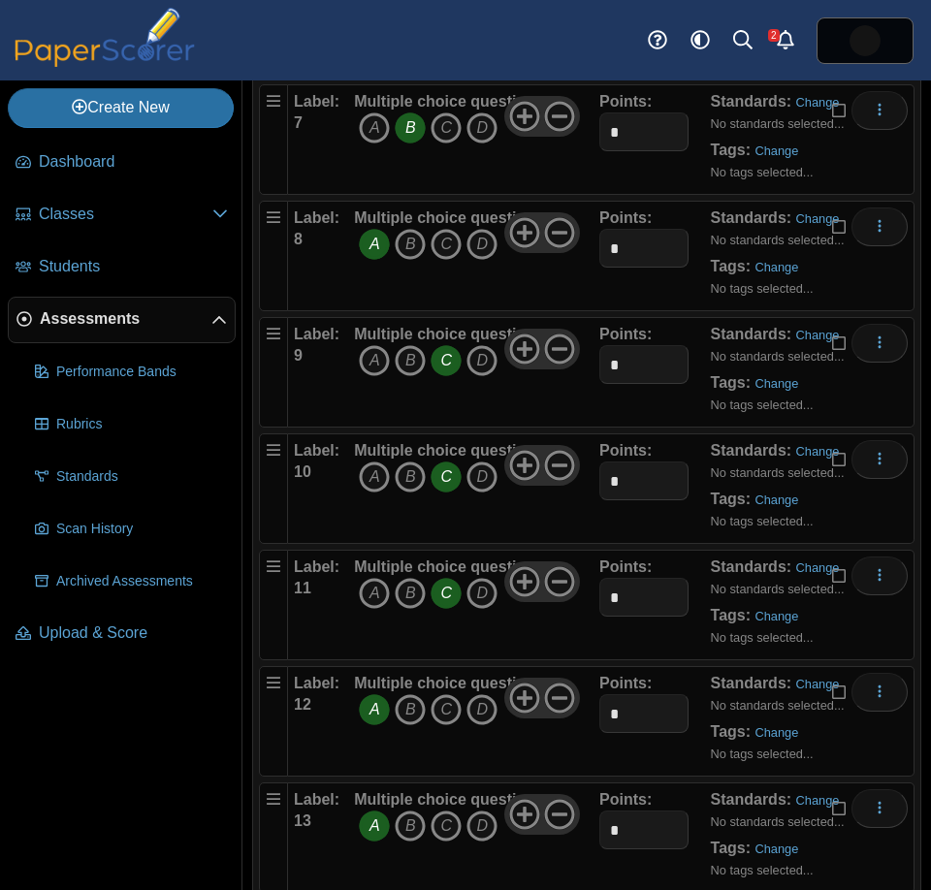
scroll to position [919, 0]
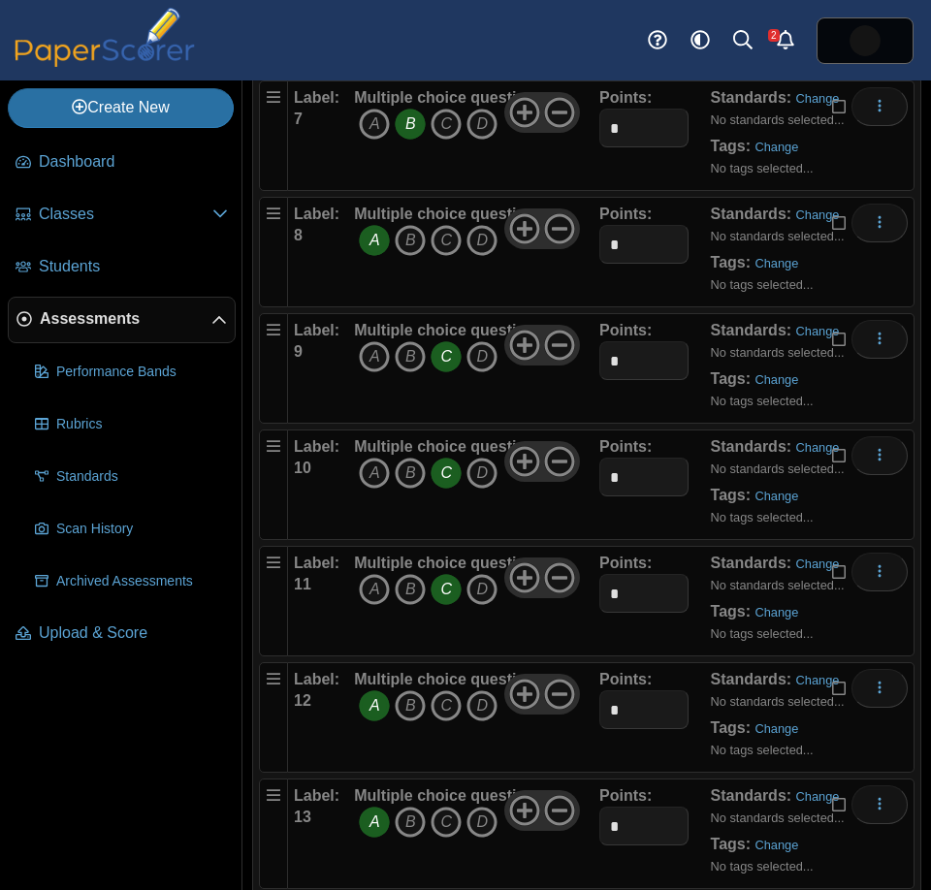
click at [446, 593] on icon "C" at bounding box center [446, 589] width 31 height 31
click at [477, 590] on icon "D" at bounding box center [482, 589] width 31 height 31
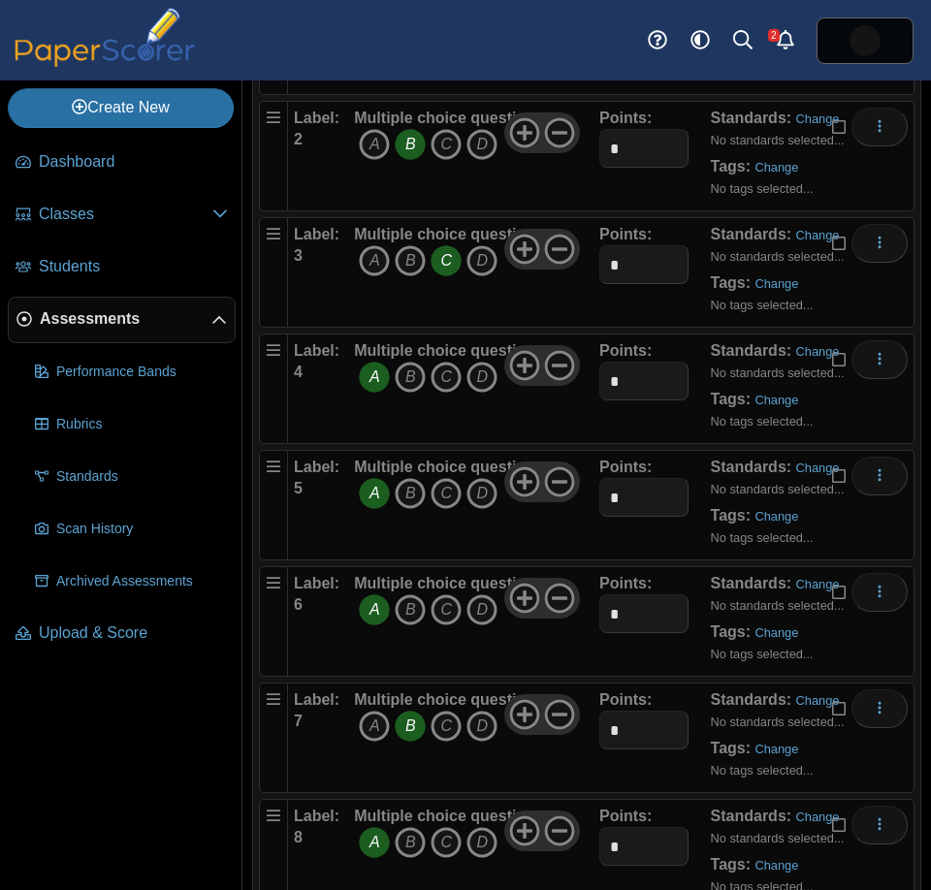
scroll to position [314, 0]
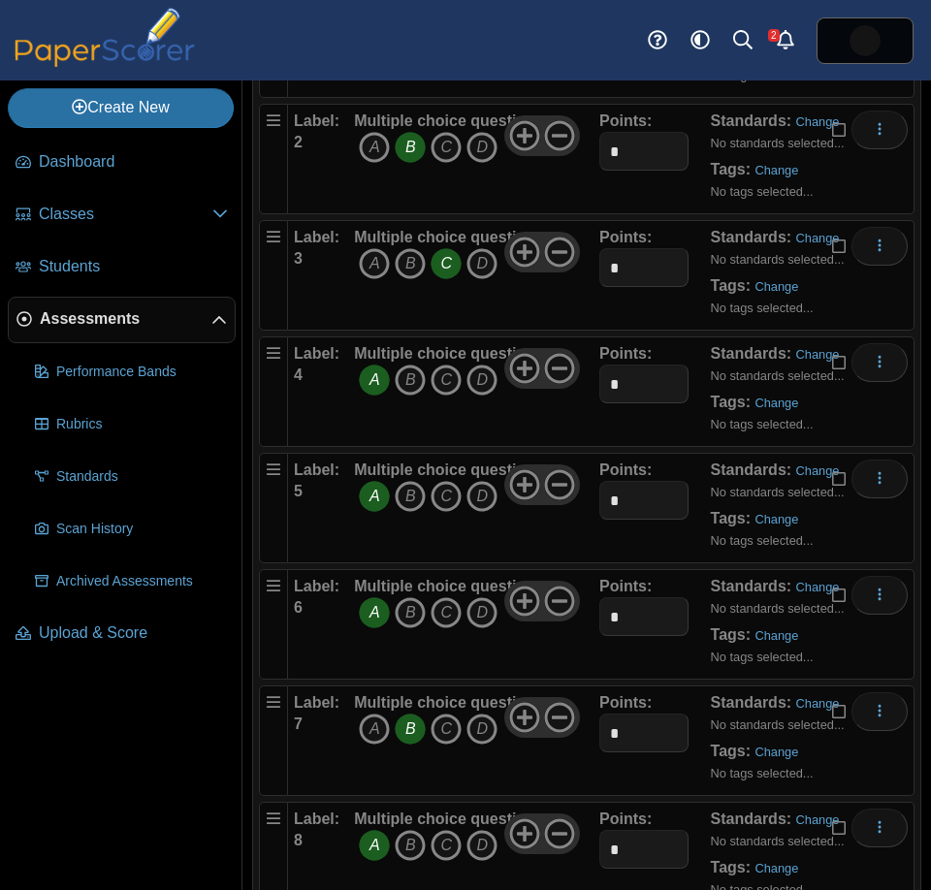
click at [453, 263] on icon "C" at bounding box center [446, 263] width 31 height 31
click at [477, 264] on icon "D" at bounding box center [482, 263] width 31 height 31
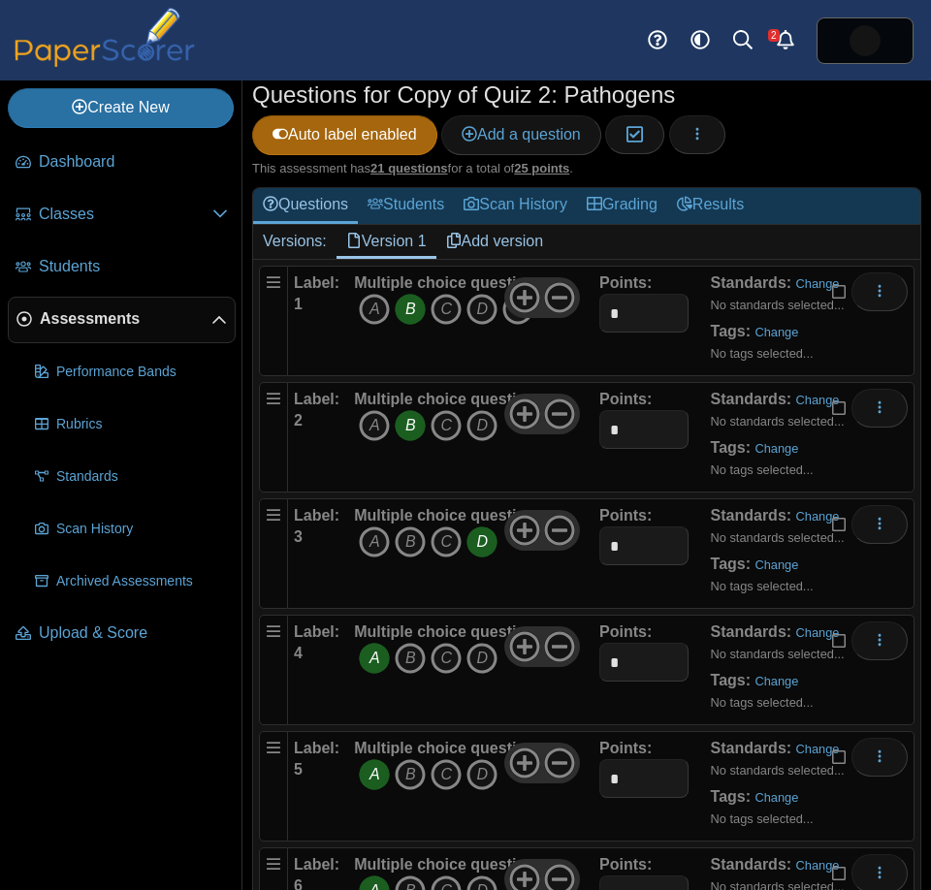
scroll to position [0, 0]
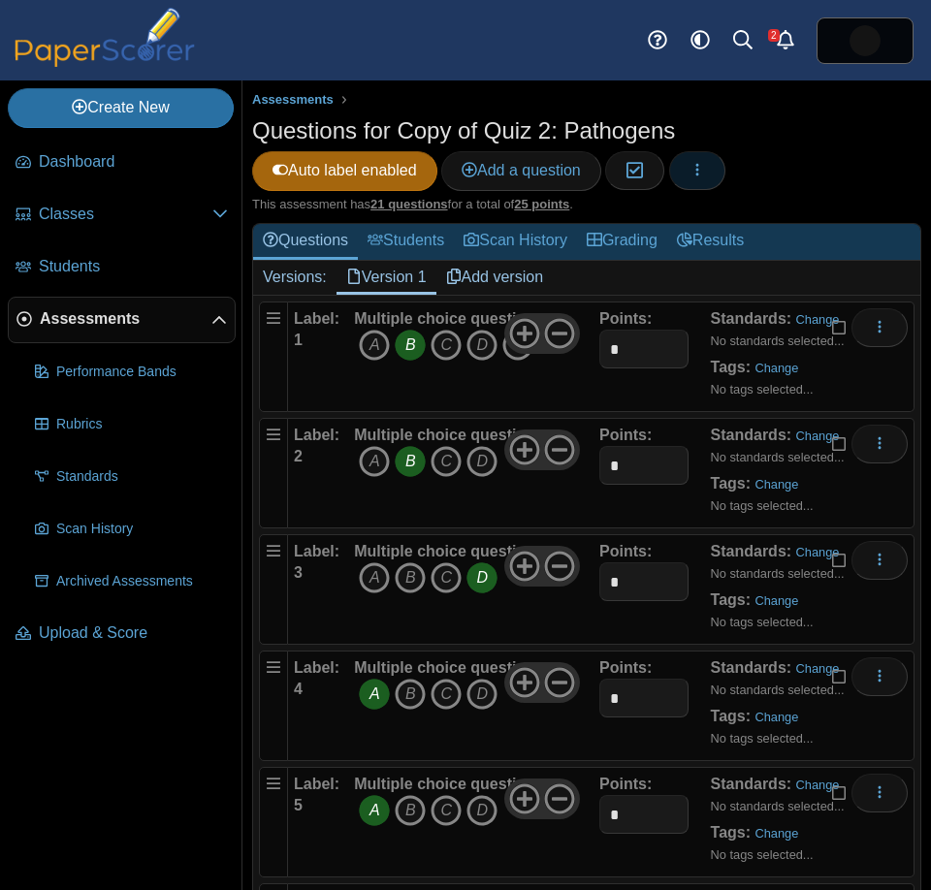
click at [705, 172] on icon "button" at bounding box center [698, 170] width 16 height 16
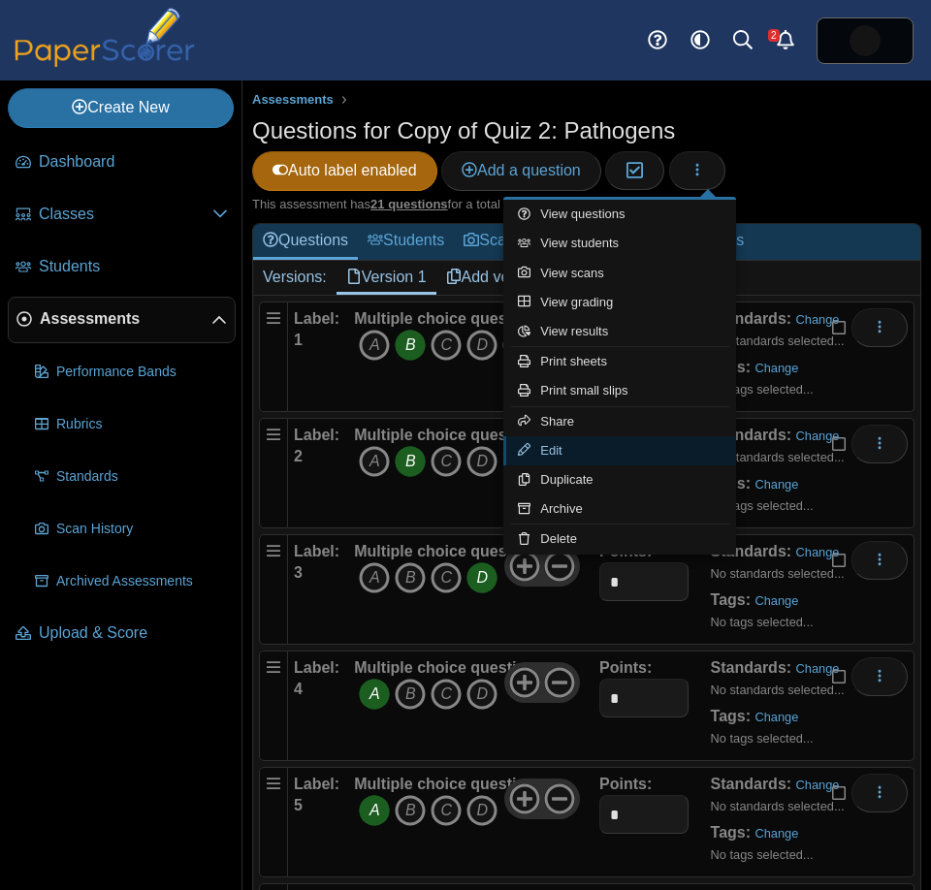
click at [636, 453] on link "Edit" at bounding box center [619, 450] width 233 height 29
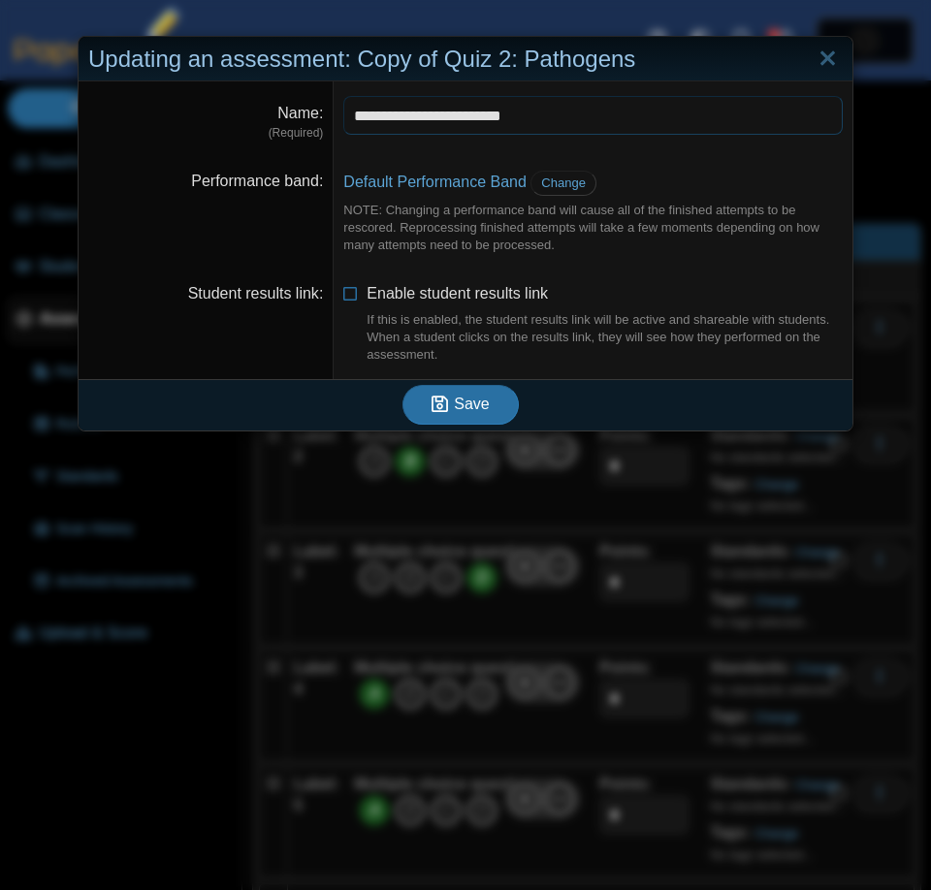
drag, startPoint x: 414, startPoint y: 118, endPoint x: 298, endPoint y: 100, distance: 117.8
click at [298, 100] on dl "**********" at bounding box center [466, 118] width 774 height 74
type input "**********"
click at [469, 414] on button "Save" at bounding box center [461, 404] width 116 height 39
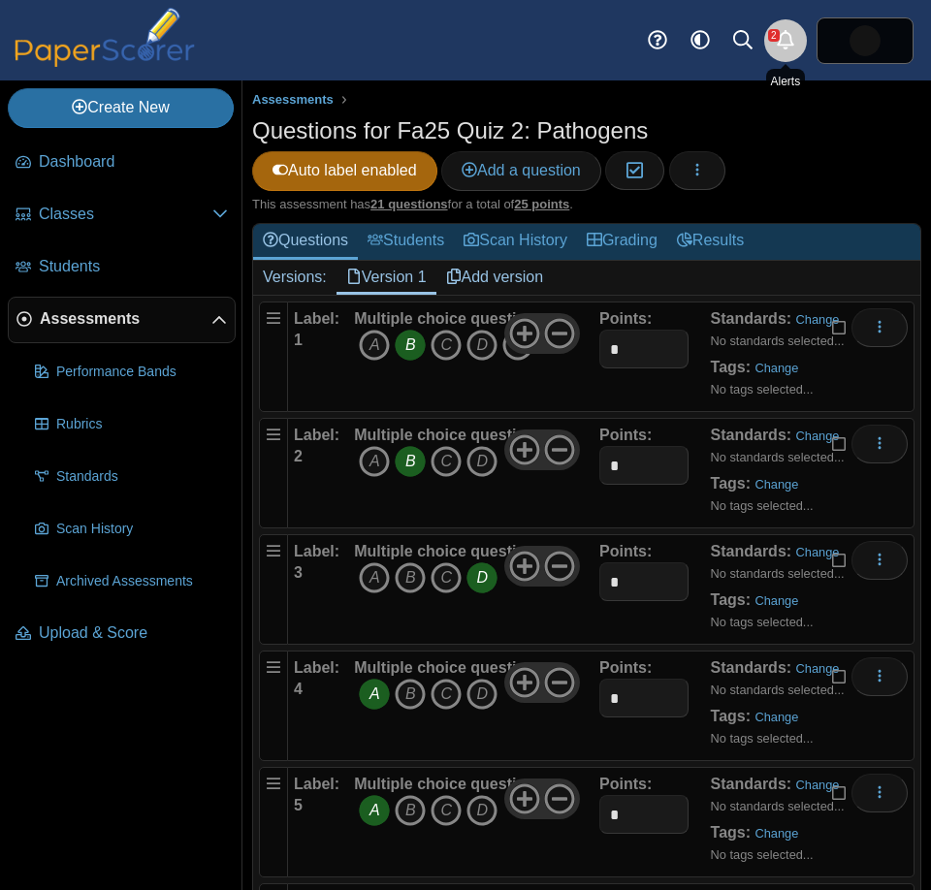
click at [800, 45] on link "Alerts" at bounding box center [785, 40] width 43 height 43
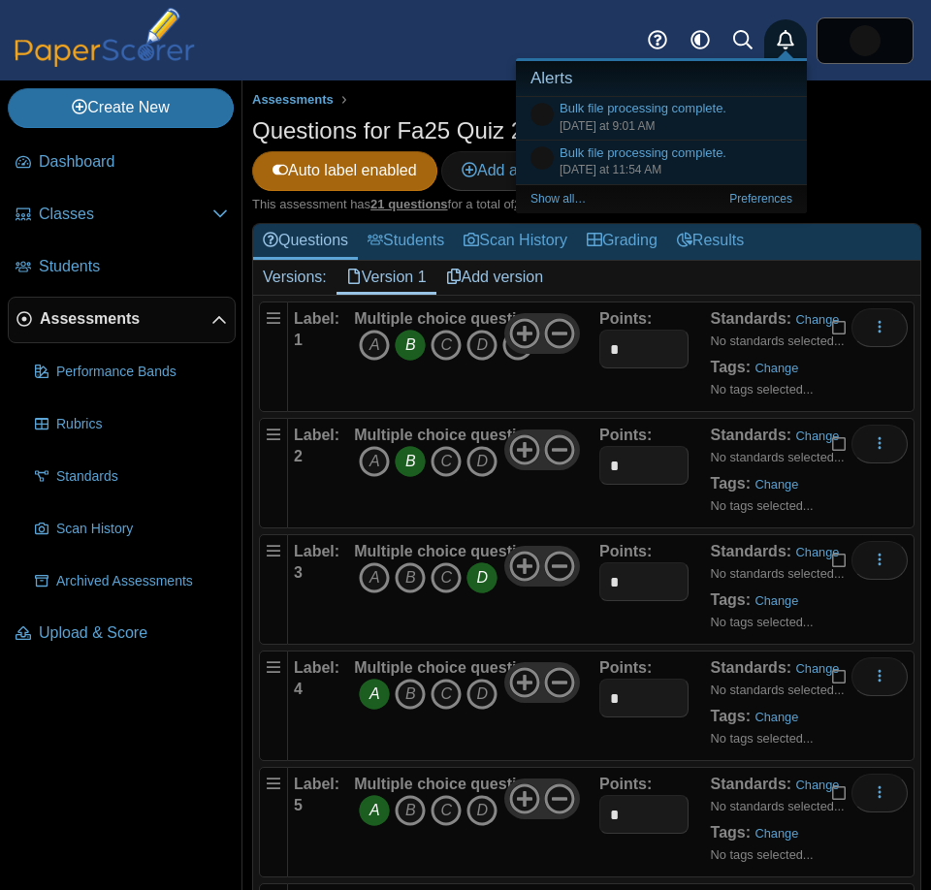
click at [800, 45] on link "Alerts" at bounding box center [785, 40] width 43 height 43
